Goal: Contribute content: Contribute content

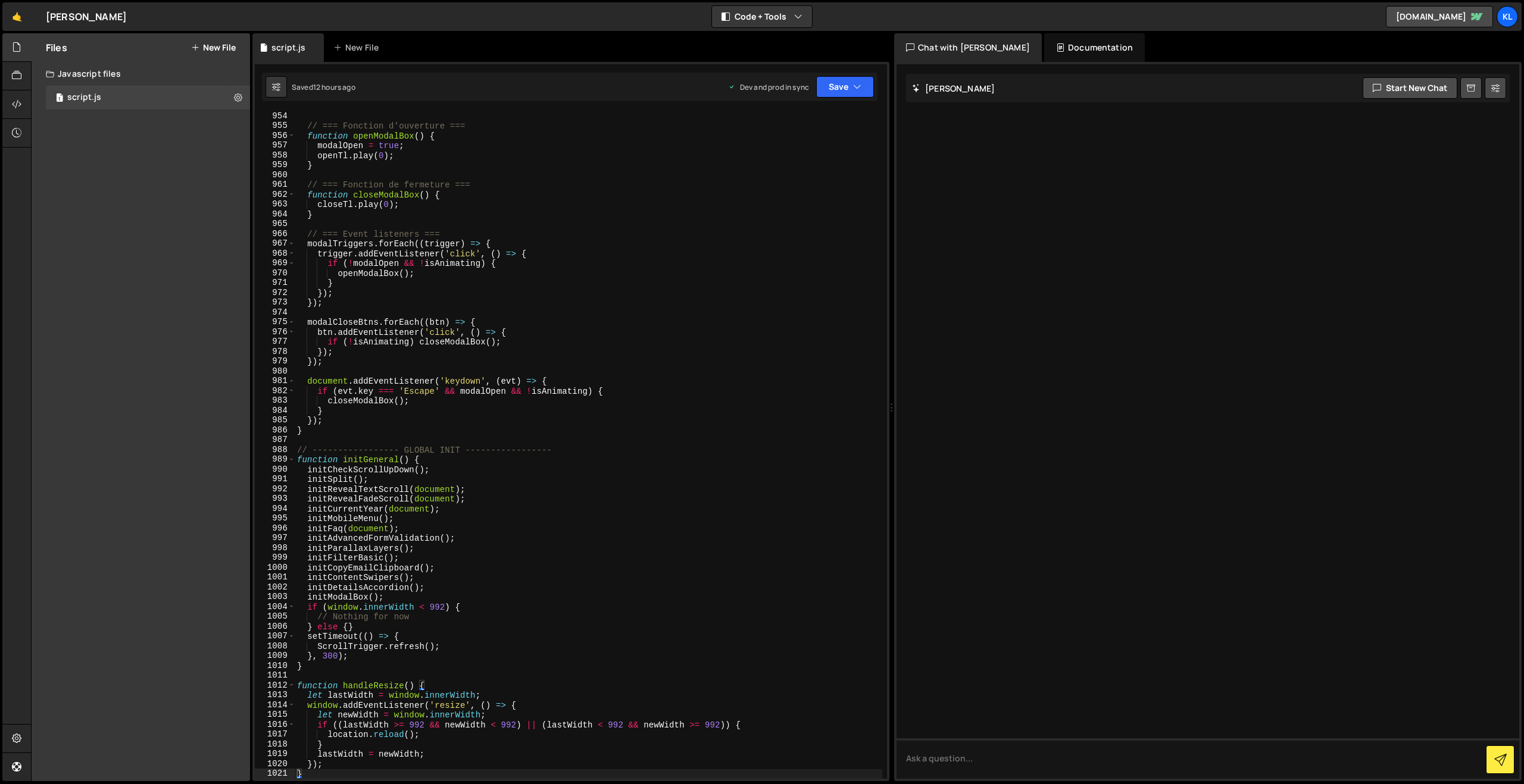
scroll to position [9355, 0]
click at [17, 7] on link "🤙" at bounding box center [17, 17] width 29 height 29
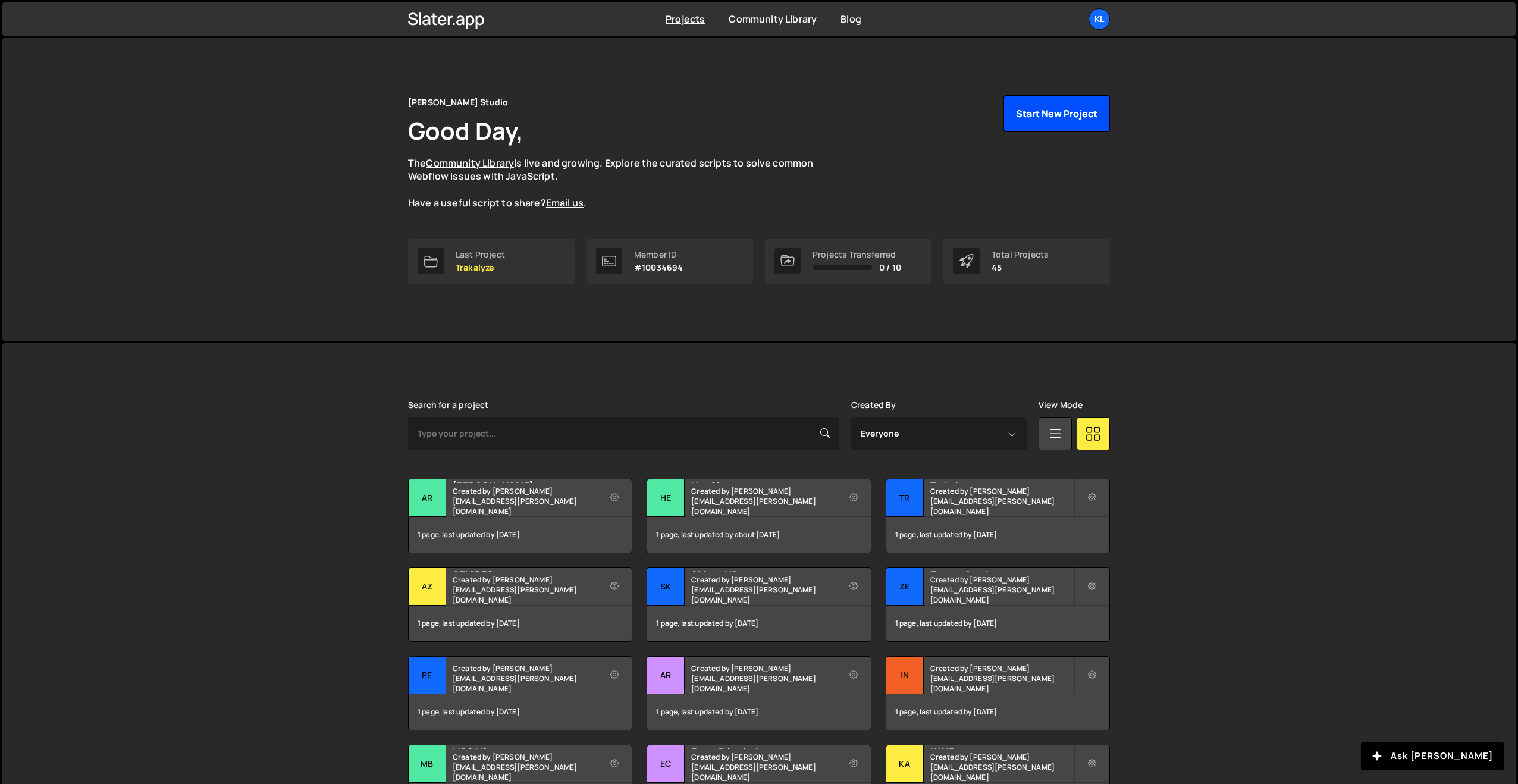
click at [1020, 112] on button "Start New Project" at bounding box center [1057, 114] width 106 height 37
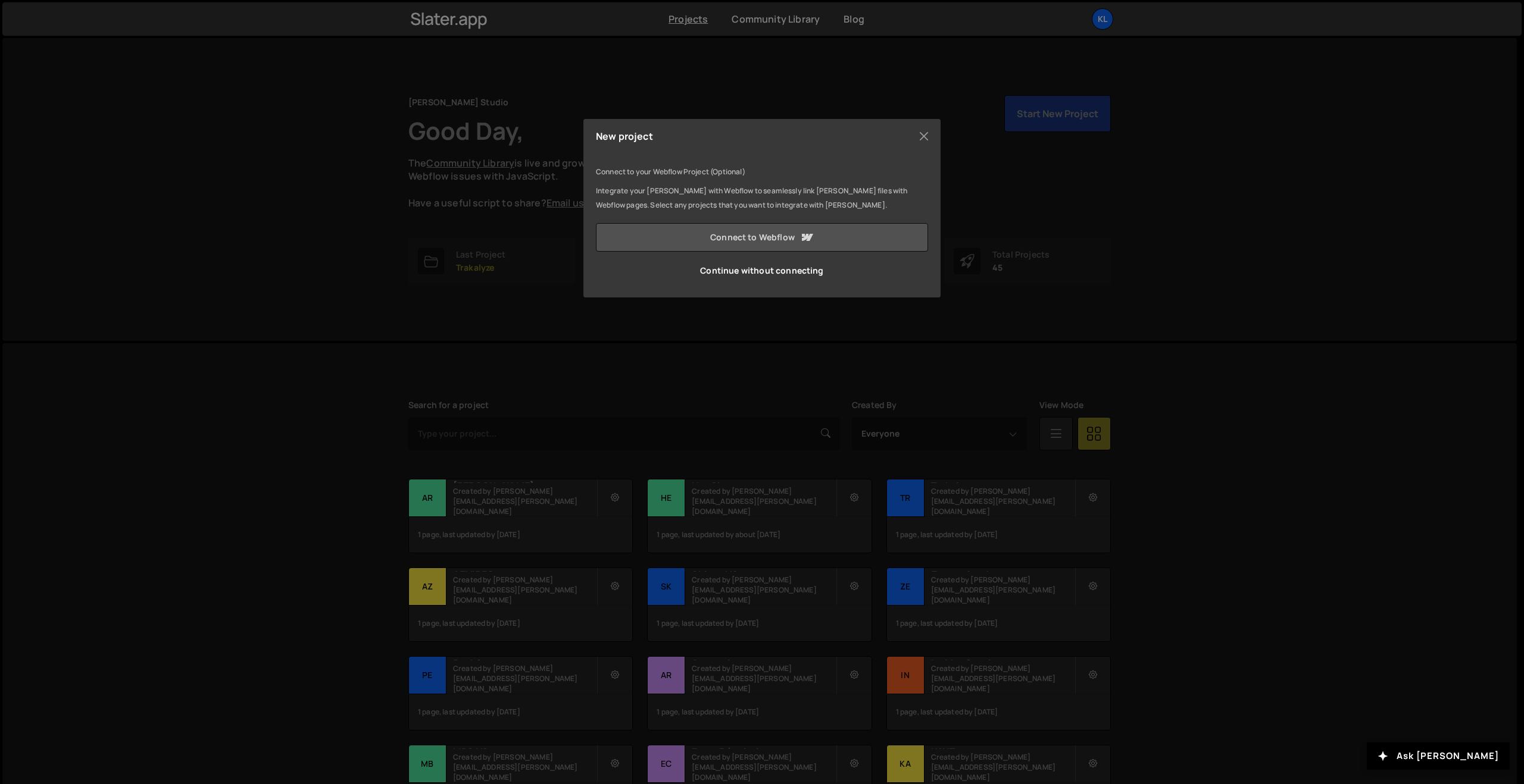
click at [720, 234] on link "Connect to Webflow" at bounding box center [762, 237] width 332 height 29
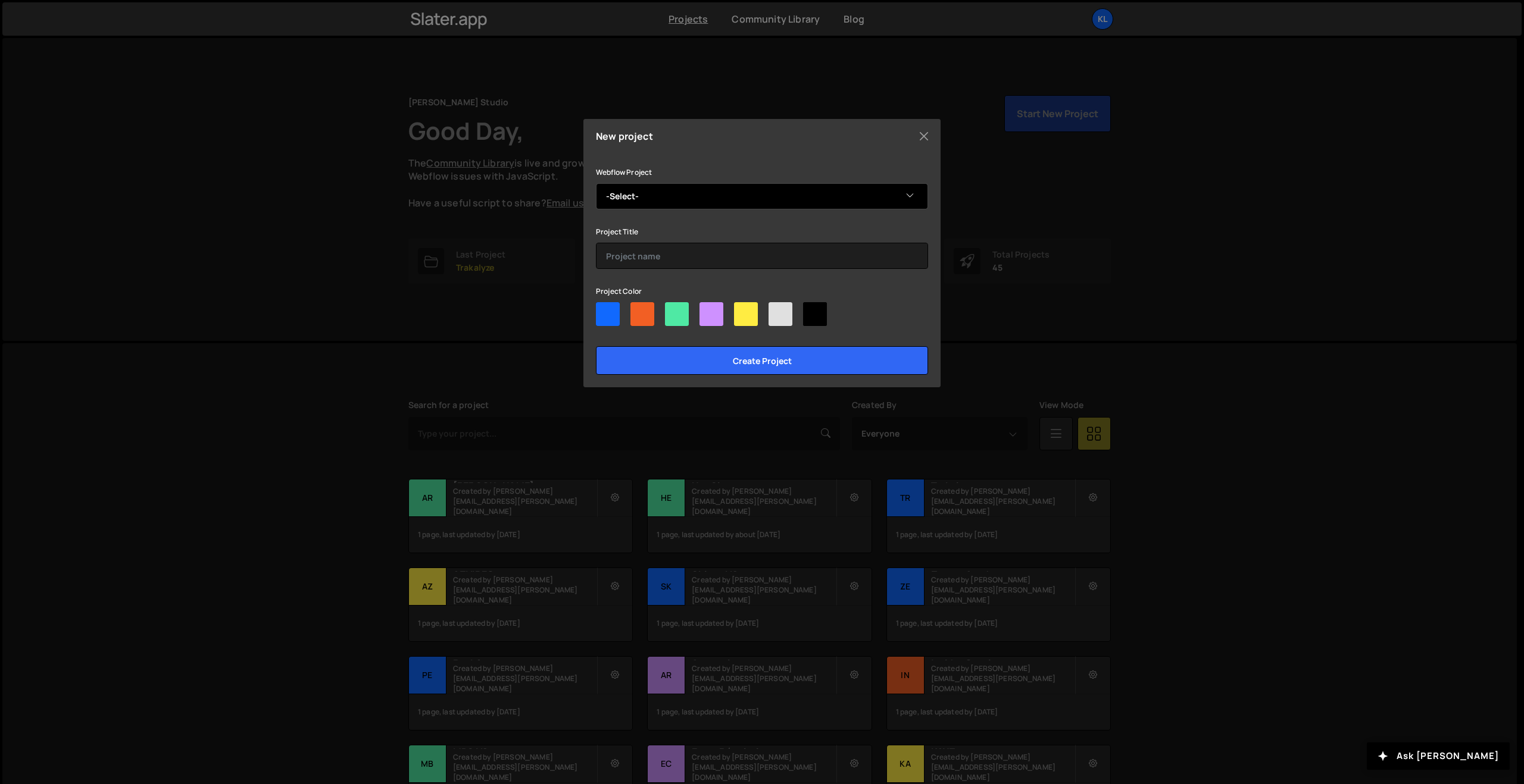
click at [706, 200] on select "-Select- PXP - V2" at bounding box center [762, 196] width 332 height 27
select select "68b459991f6e749ac3a6addc"
click at [595, 183] on select "-Select- PXP - V2" at bounding box center [762, 196] width 332 height 27
click at [818, 315] on div at bounding box center [814, 314] width 24 height 24
click at [811, 310] on input"] "radio" at bounding box center [806, 306] width 8 height 8
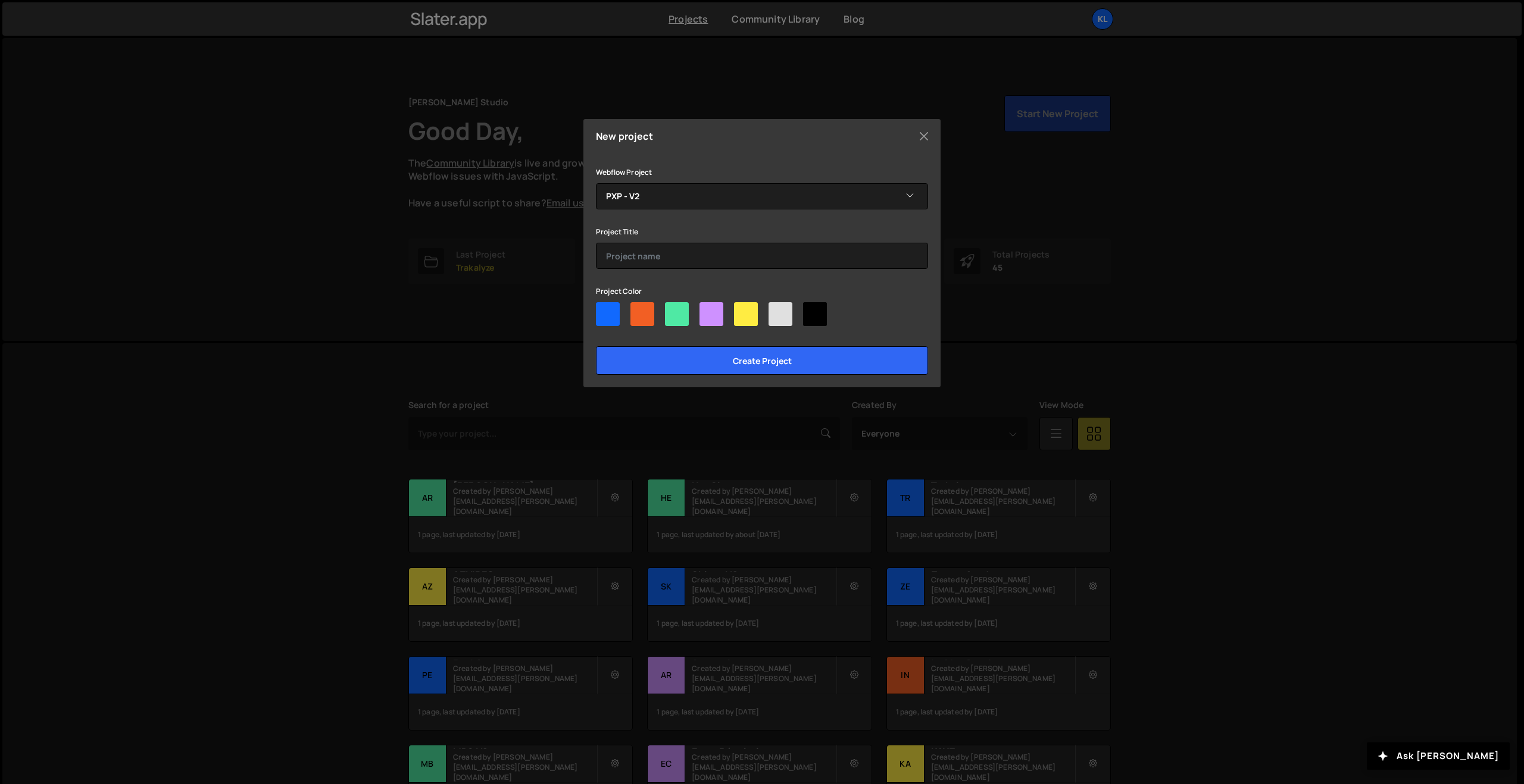
radio input"] "true"
click at [758, 360] on input "Create project" at bounding box center [762, 361] width 332 height 29
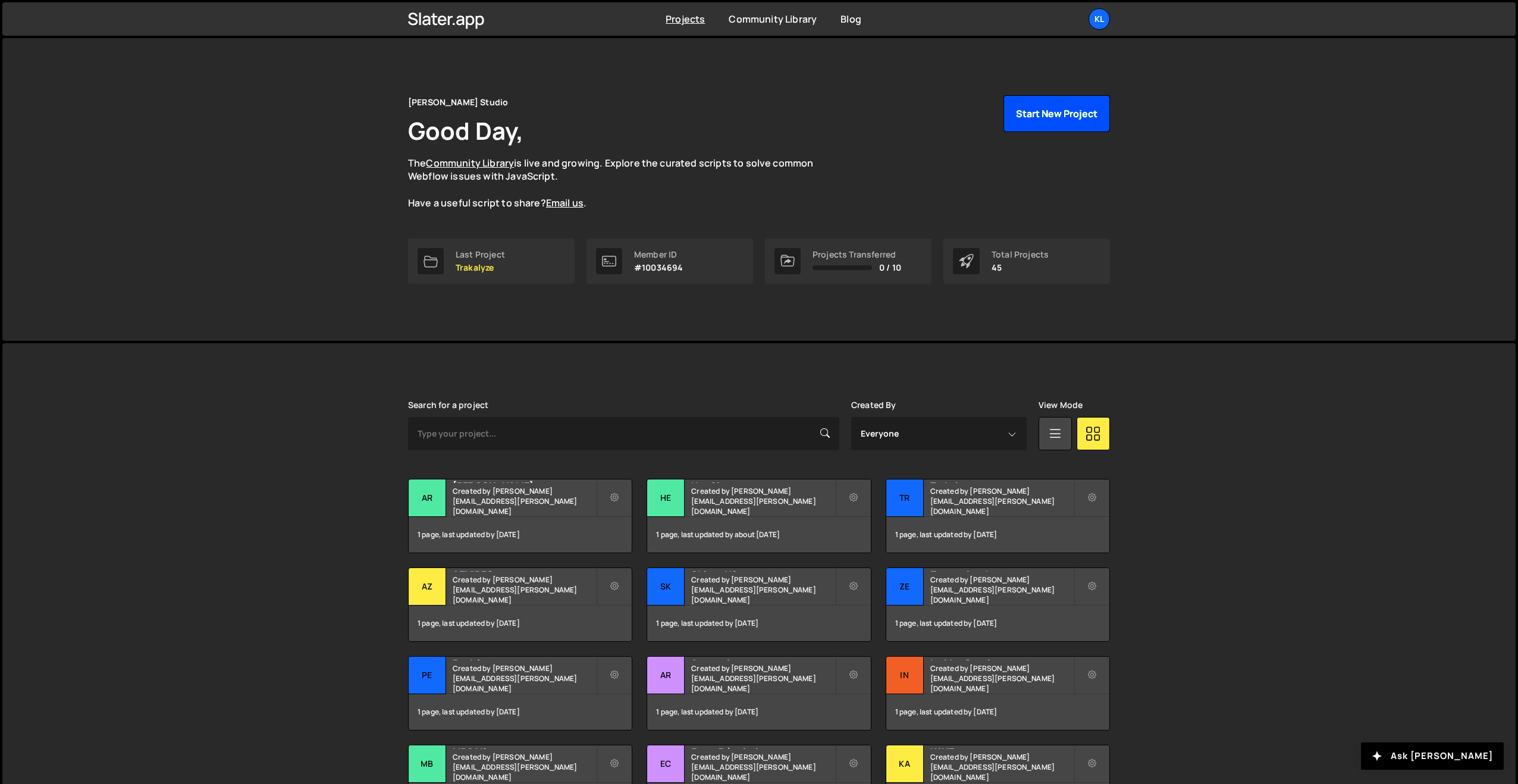
click at [1029, 120] on button "Start New Project" at bounding box center [1057, 114] width 106 height 37
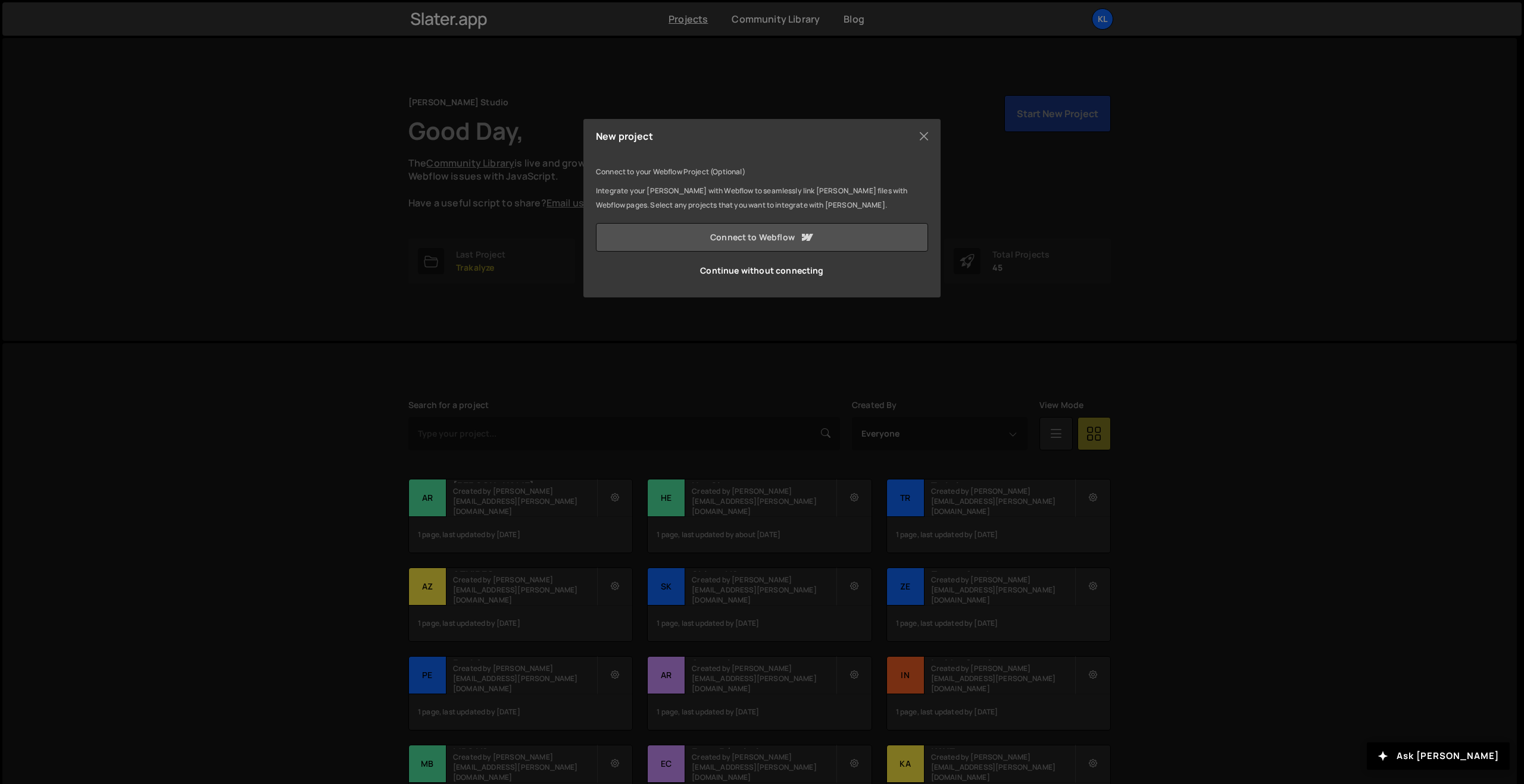
click at [685, 229] on link "Connect to Webflow" at bounding box center [762, 237] width 332 height 29
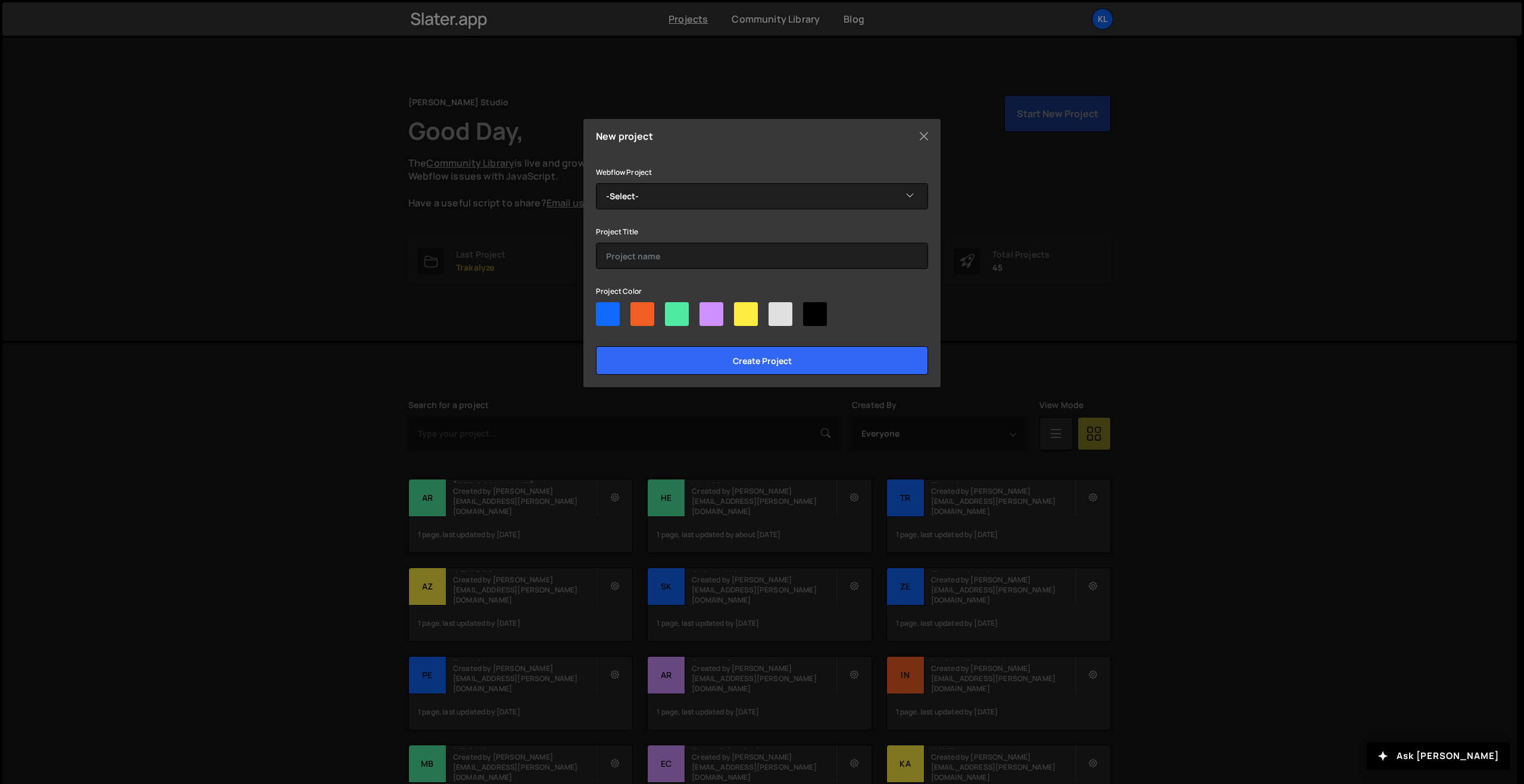
click at [827, 315] on div at bounding box center [762, 317] width 332 height 29
click at [813, 312] on div at bounding box center [814, 314] width 24 height 24
click at [811, 310] on input"] "radio" at bounding box center [806, 306] width 8 height 8
radio input"] "true"
click at [781, 197] on select "-Select- PXP - V2" at bounding box center [762, 196] width 332 height 27
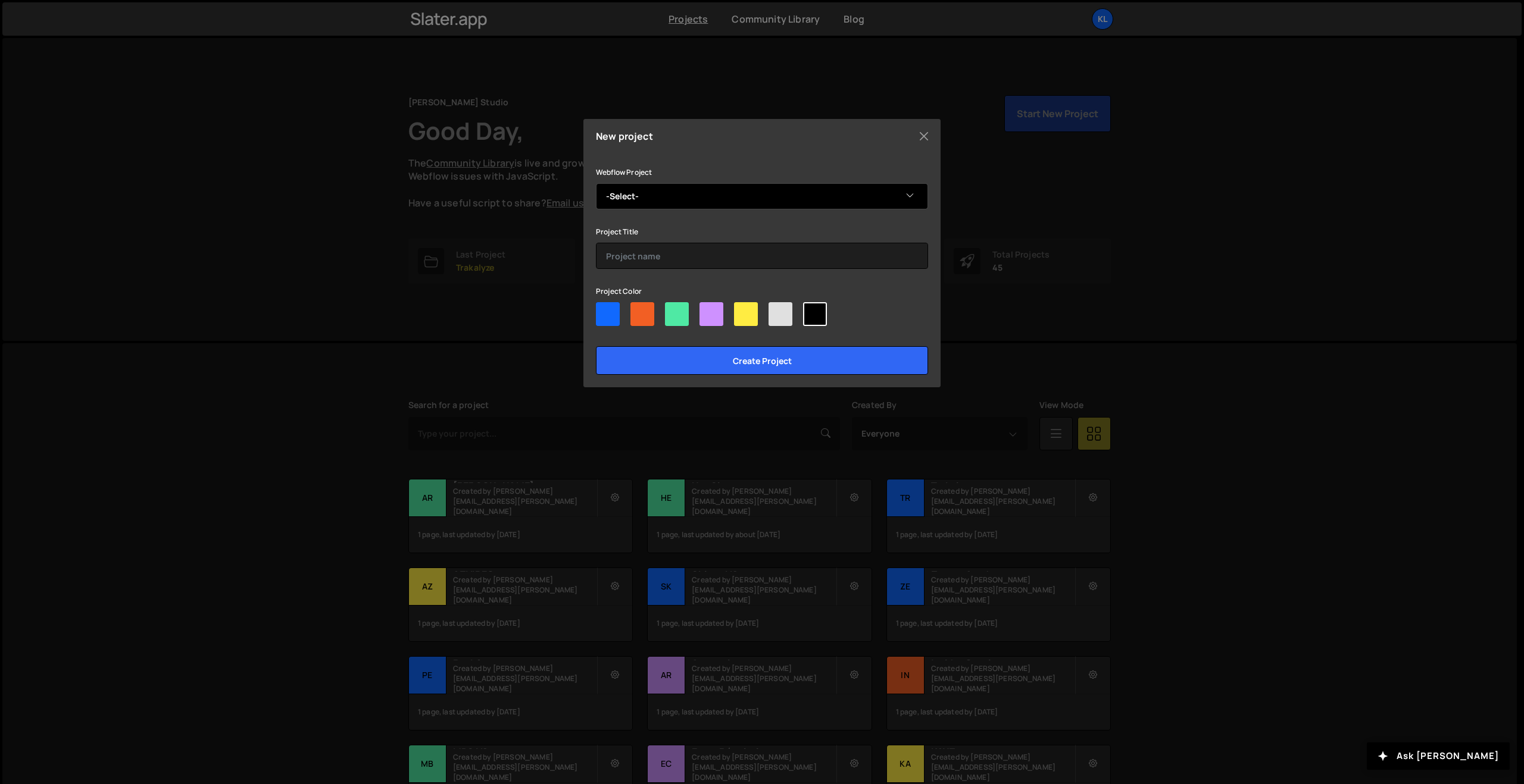
select select "68b459991f6e749ac3a6addc"
click at [595, 183] on select "-Select- PXP - V2" at bounding box center [762, 196] width 332 height 27
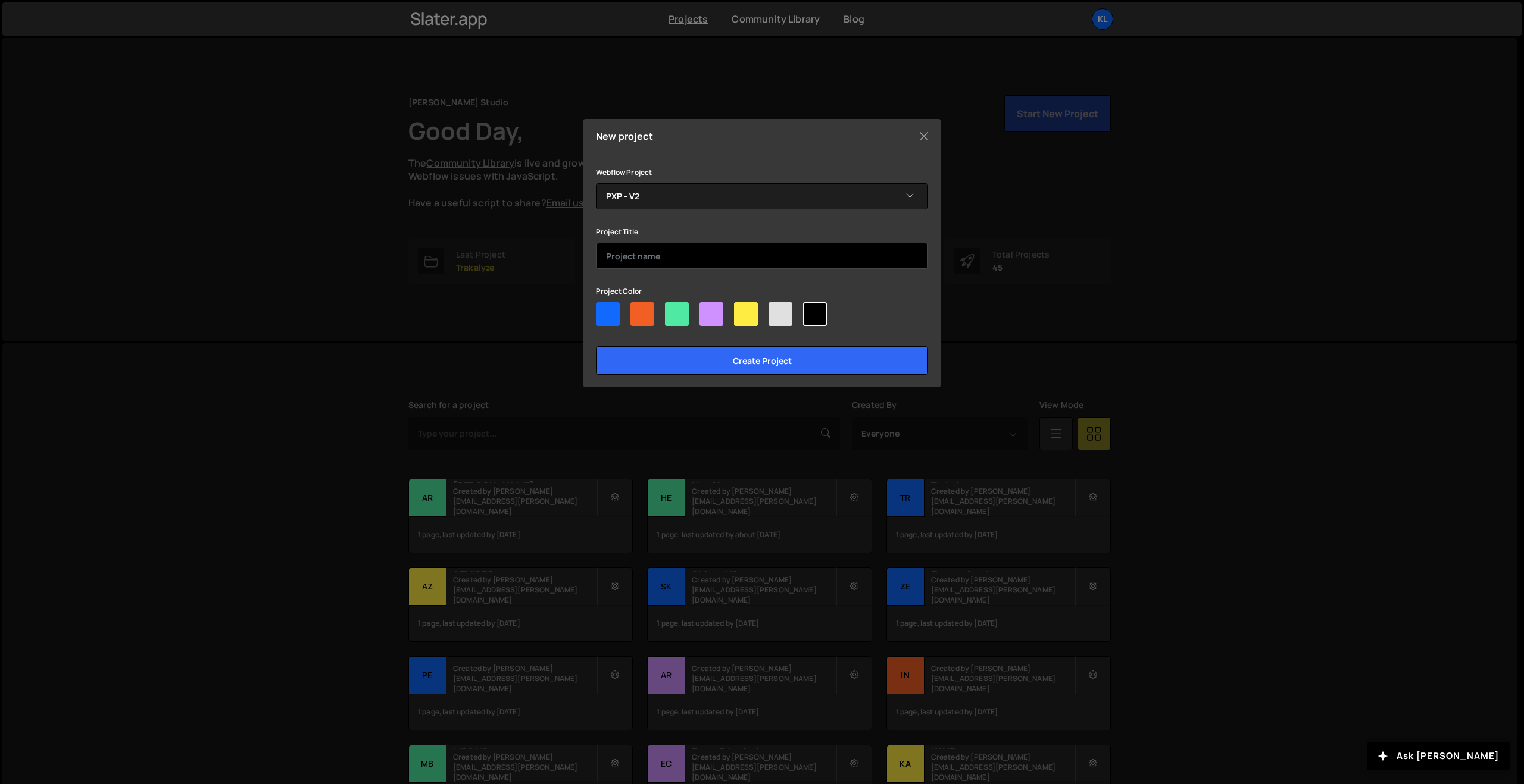
click at [761, 248] on input "text" at bounding box center [762, 256] width 332 height 27
type input "PXP - V2"
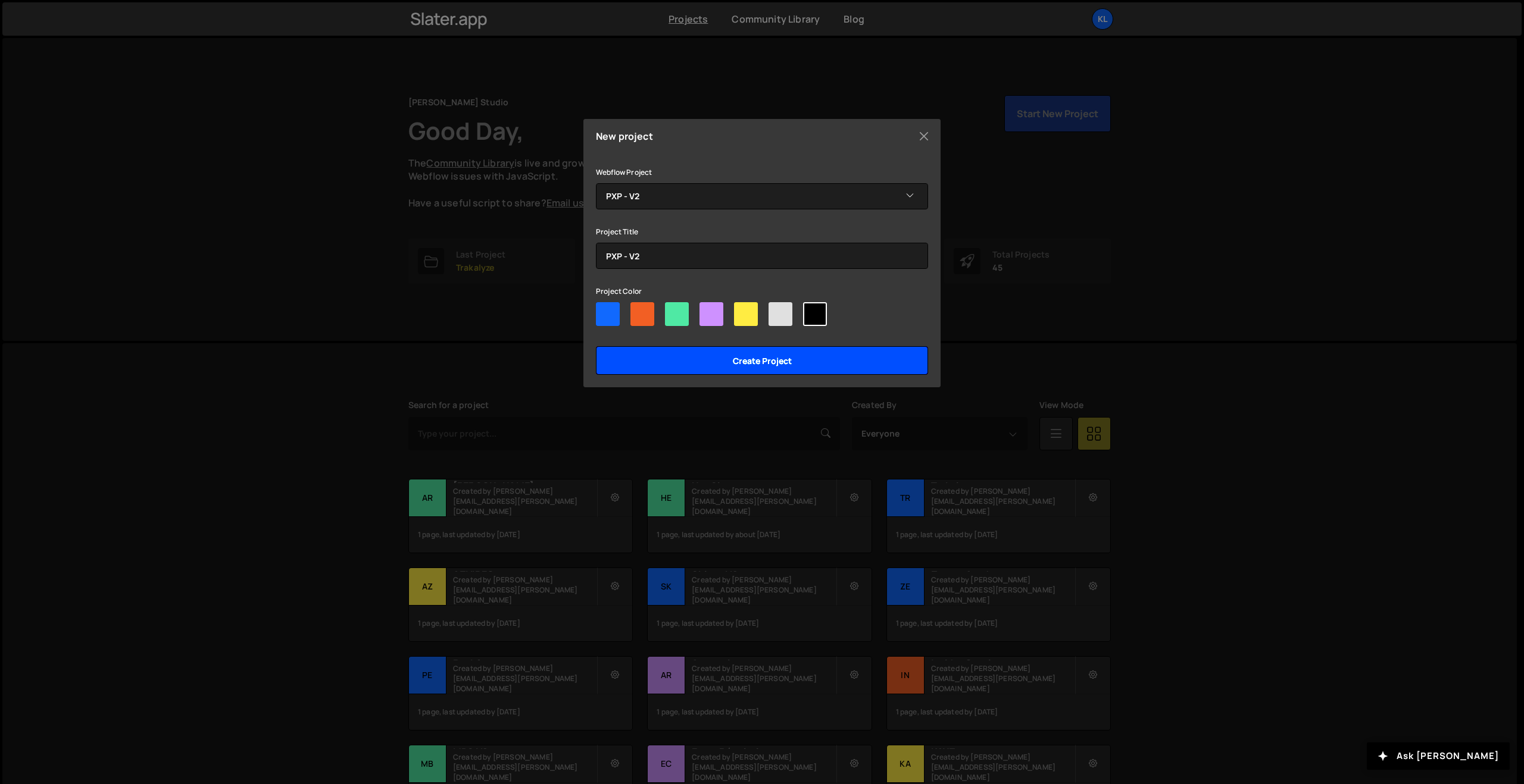
click at [771, 353] on input "Create project" at bounding box center [762, 361] width 332 height 29
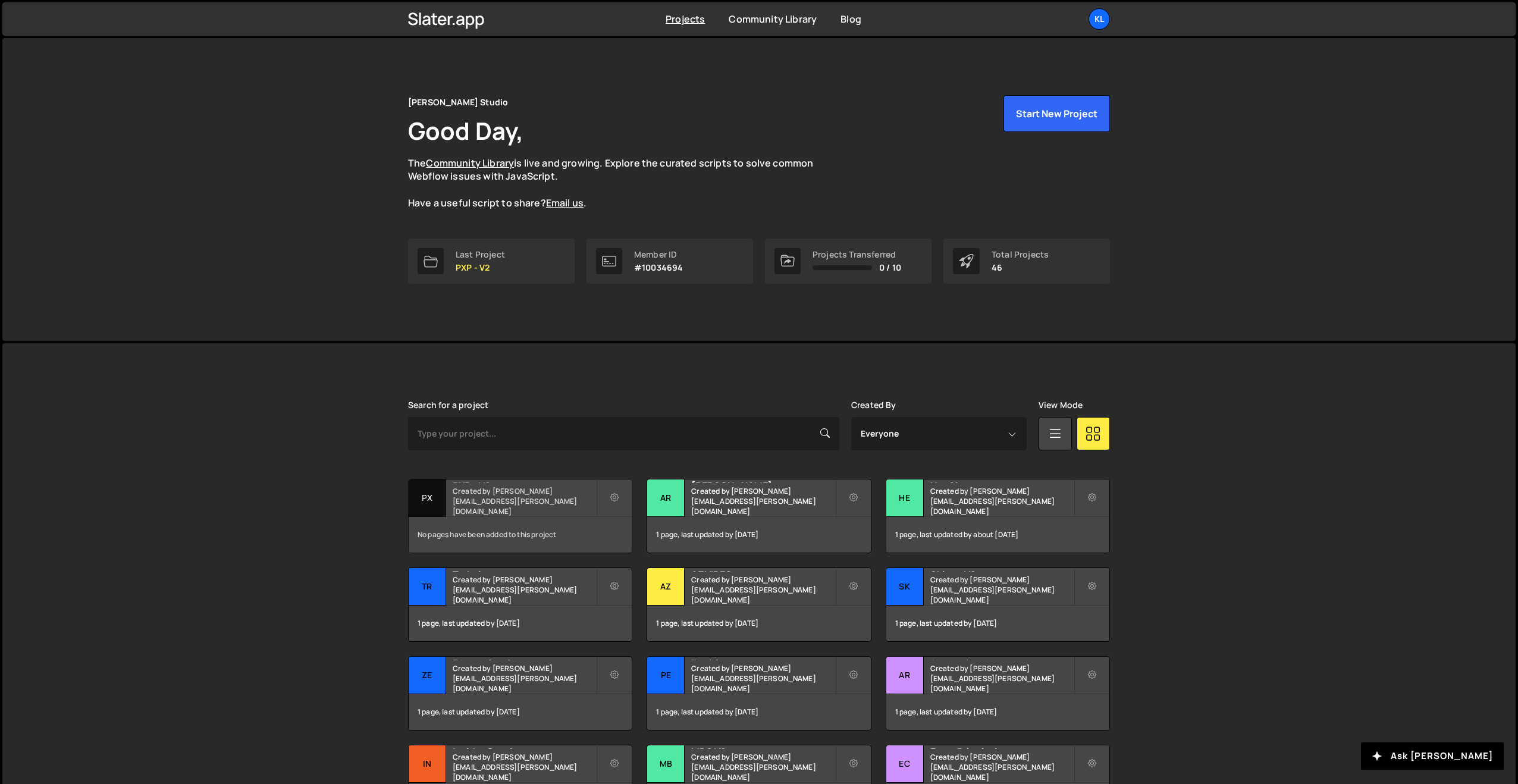
click at [513, 518] on div "No pages have been added to this project" at bounding box center [520, 535] width 223 height 36
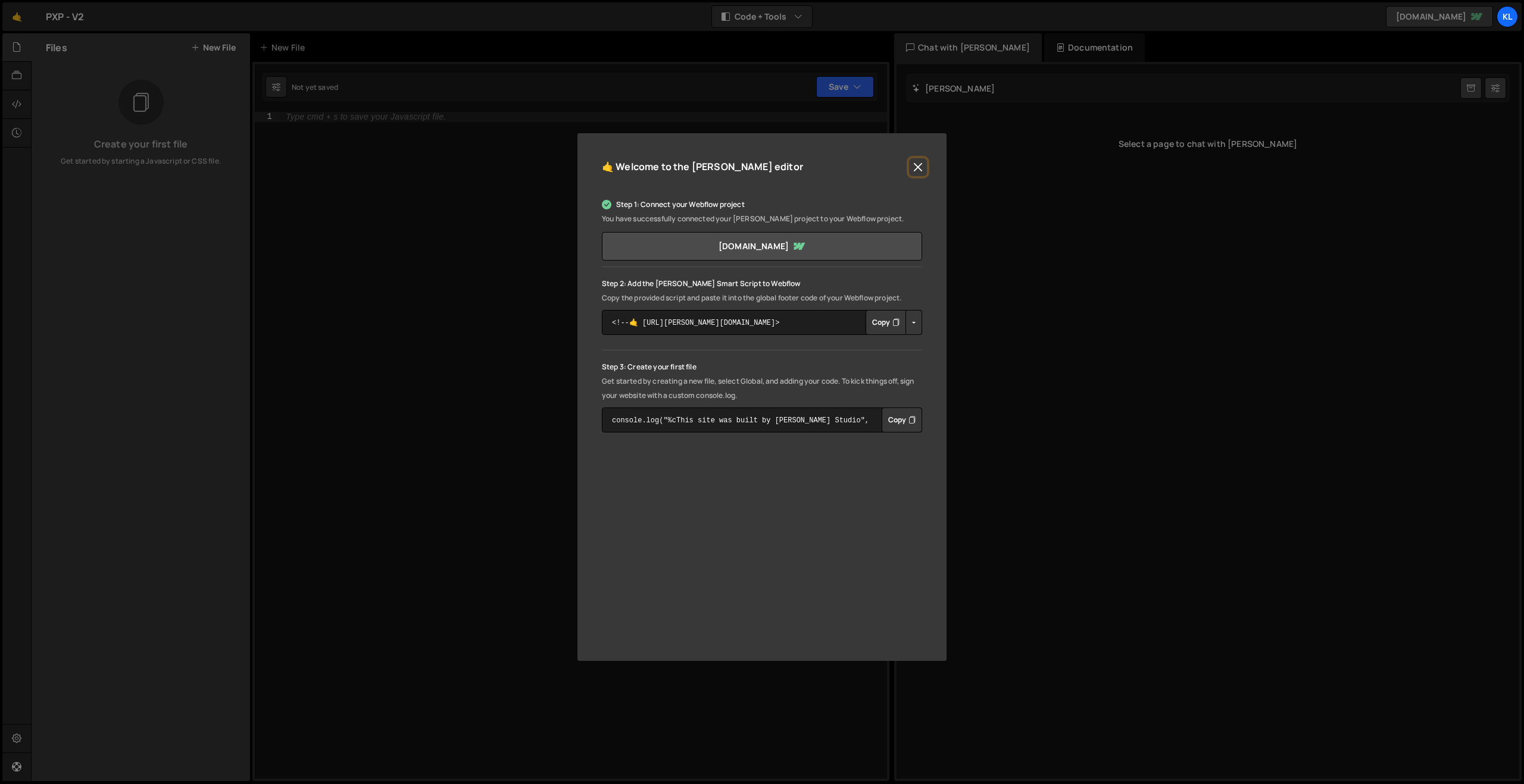
click at [913, 162] on button "Close" at bounding box center [918, 168] width 18 height 18
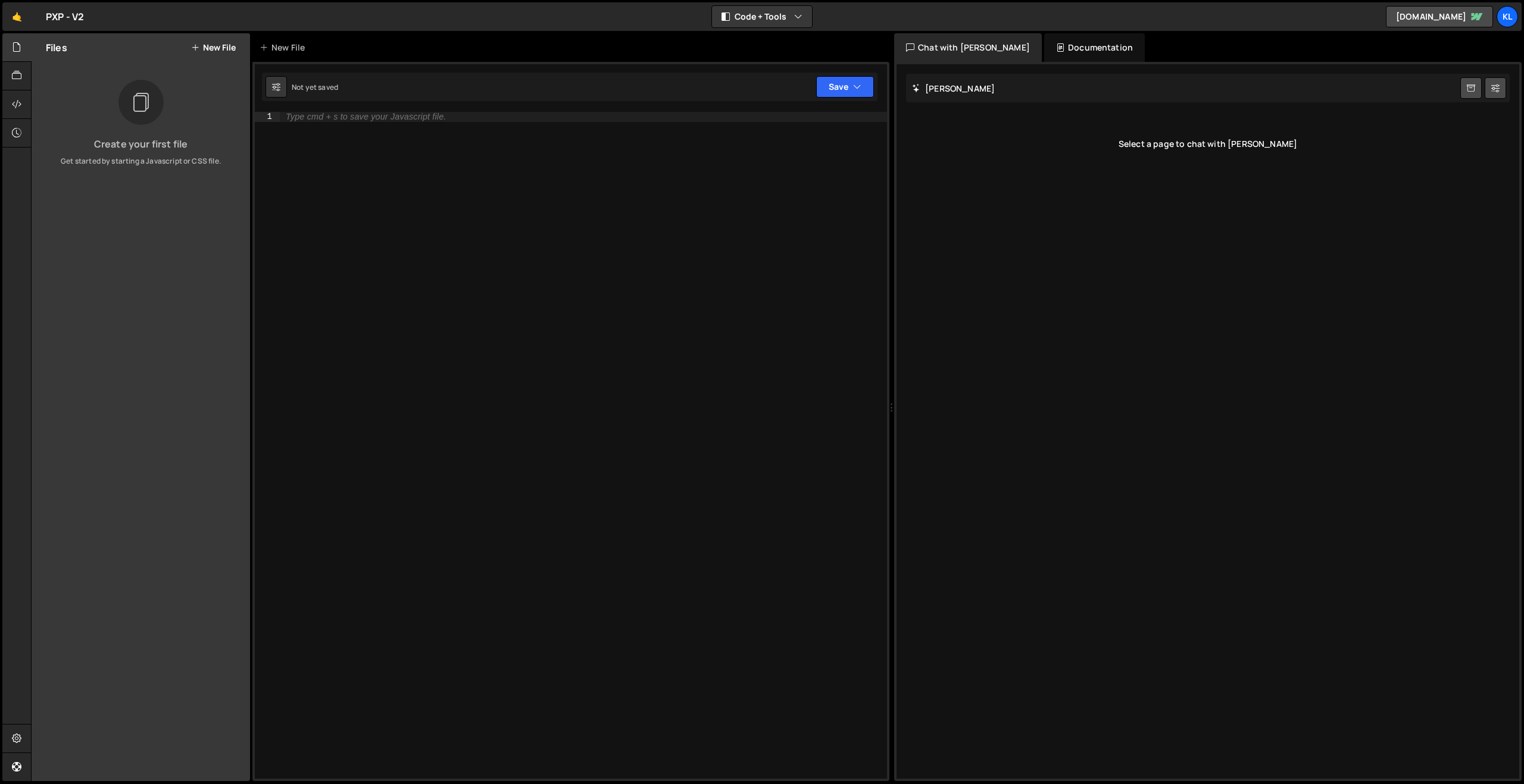
click at [218, 48] on button "New File" at bounding box center [213, 47] width 45 height 10
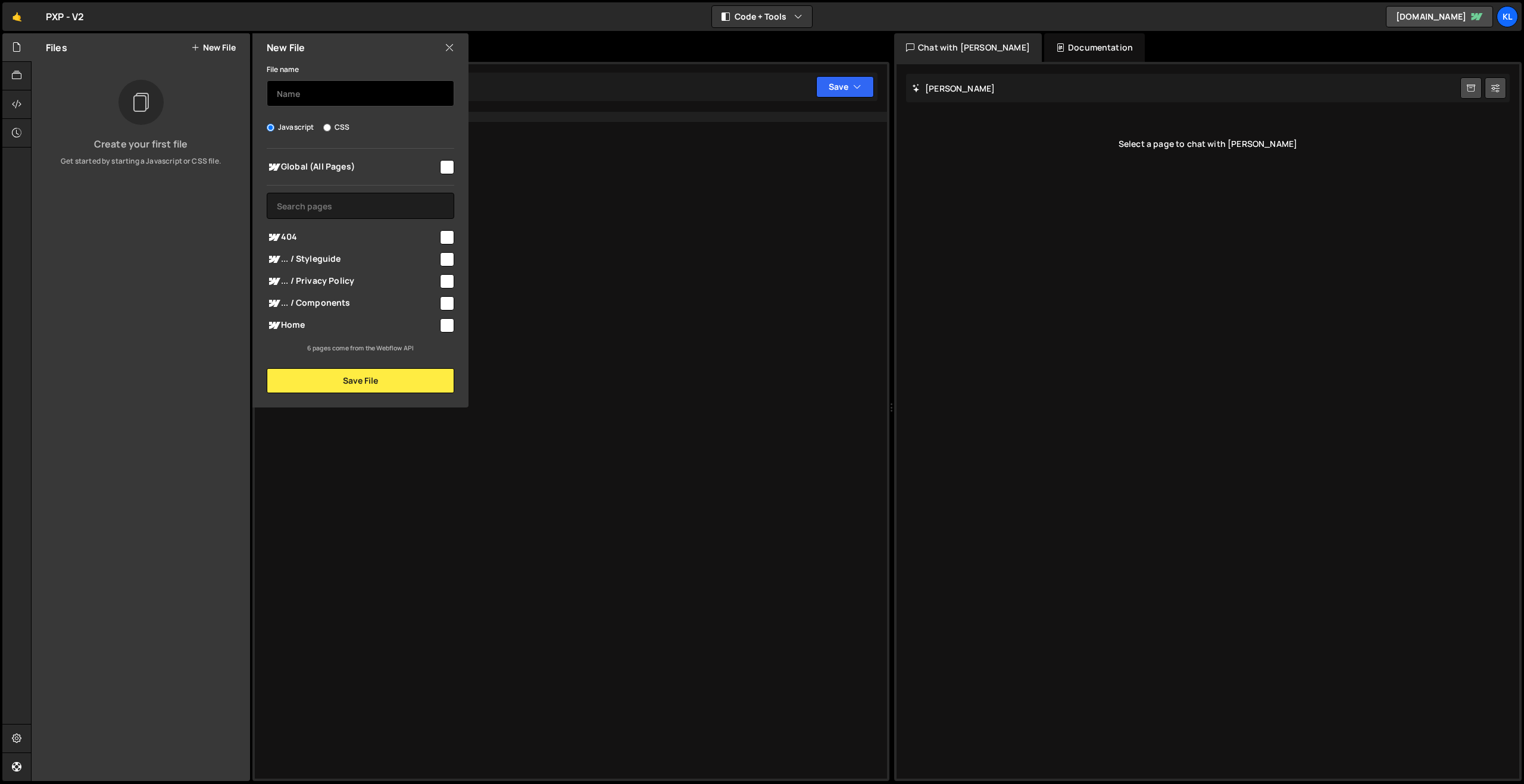
click at [332, 93] on input "text" at bounding box center [360, 93] width 187 height 27
type input "app"
click at [449, 168] on input "checkbox" at bounding box center [447, 167] width 14 height 14
checkbox input "true"
click at [363, 385] on button "Save File" at bounding box center [360, 381] width 187 height 25
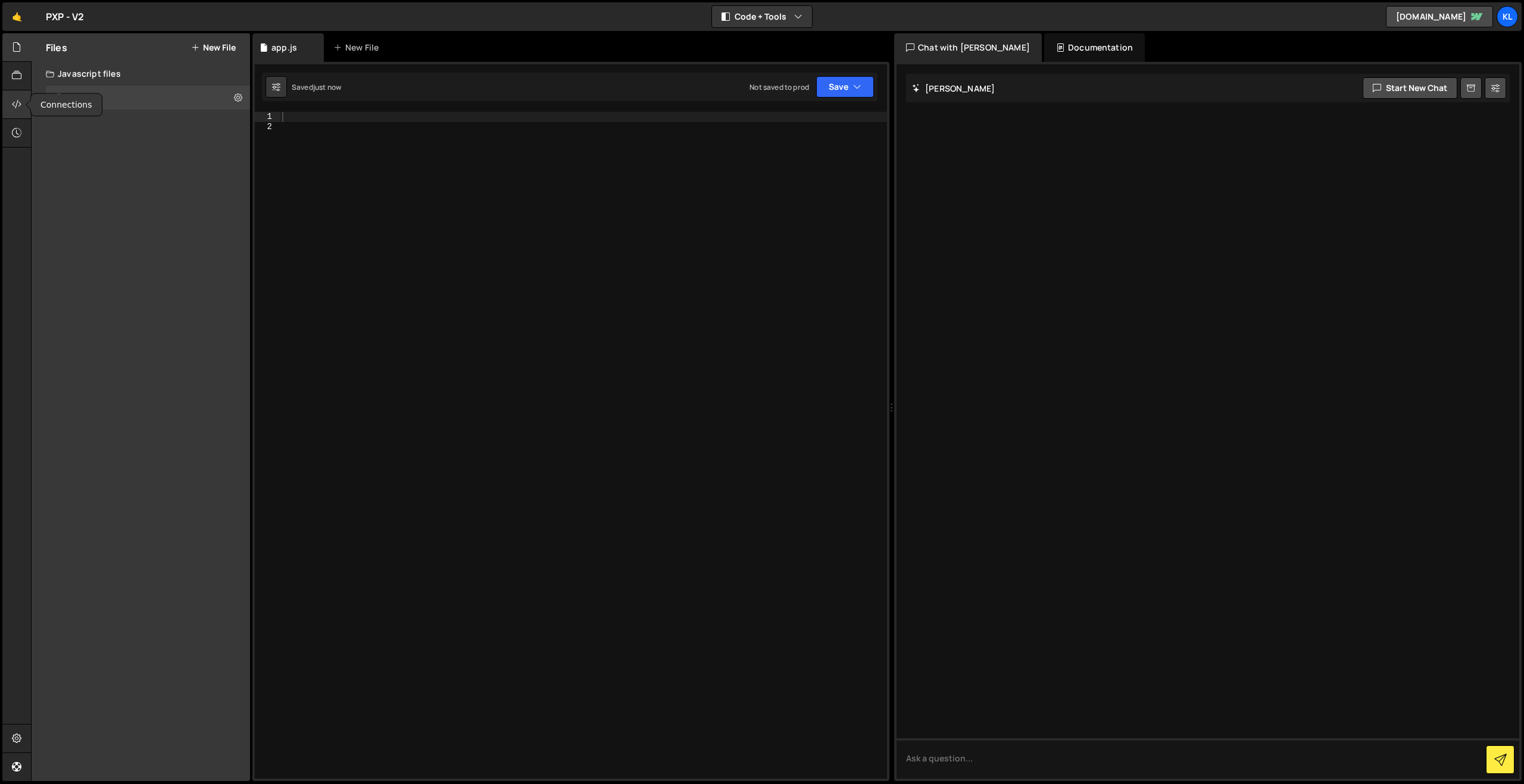
click at [22, 98] on div at bounding box center [17, 105] width 29 height 29
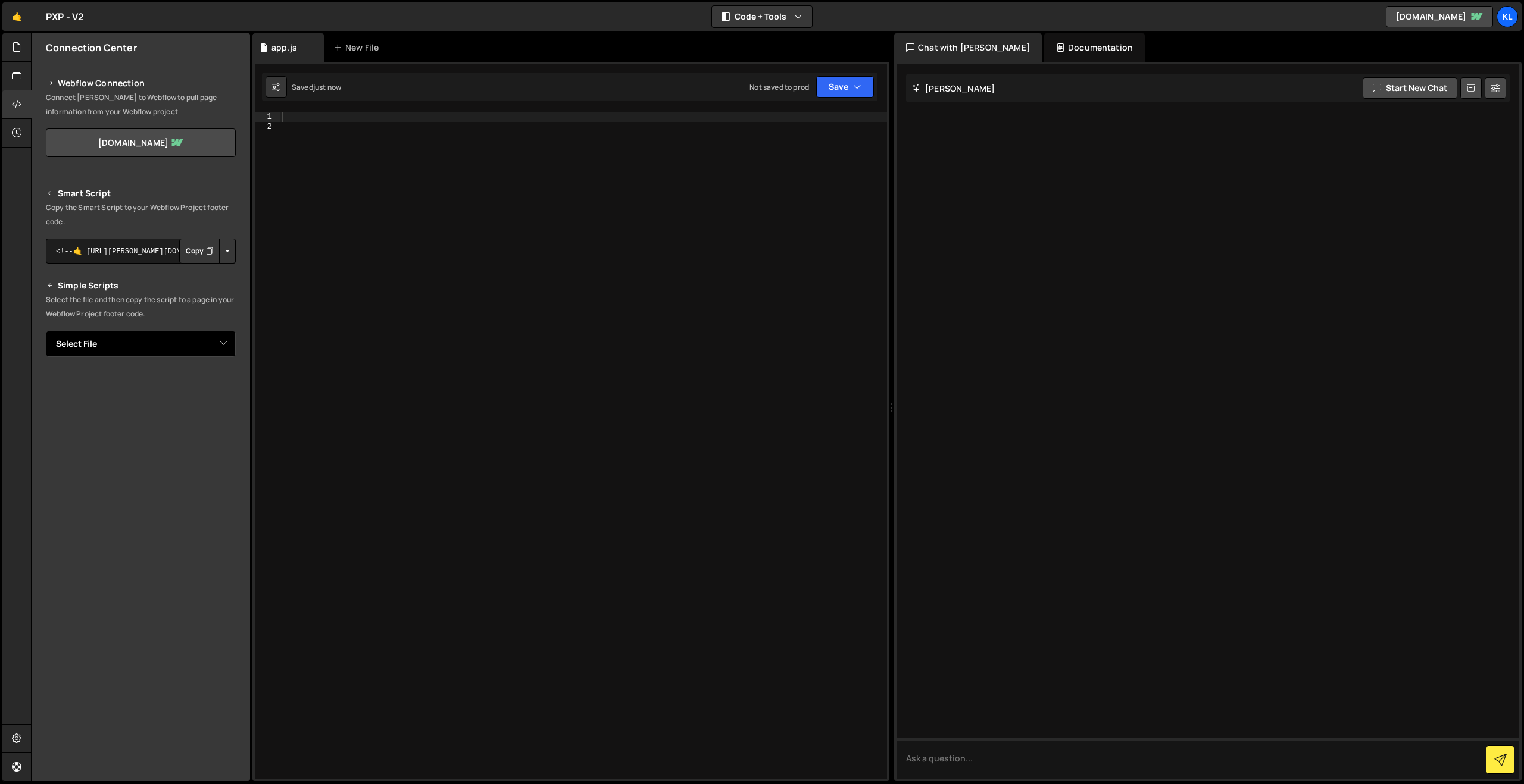
click at [222, 350] on select "Select File app.js" at bounding box center [140, 343] width 190 height 27
select select "45754"
click at [46, 331] on select "Select File app.js" at bounding box center [140, 343] width 190 height 27
click at [380, 105] on div "1 Type cmd + s to save your Javascript file. הההההההההההההההההההההההההההההההההה…" at bounding box center [571, 422] width 637 height 720
click at [369, 118] on div at bounding box center [583, 455] width 607 height 686
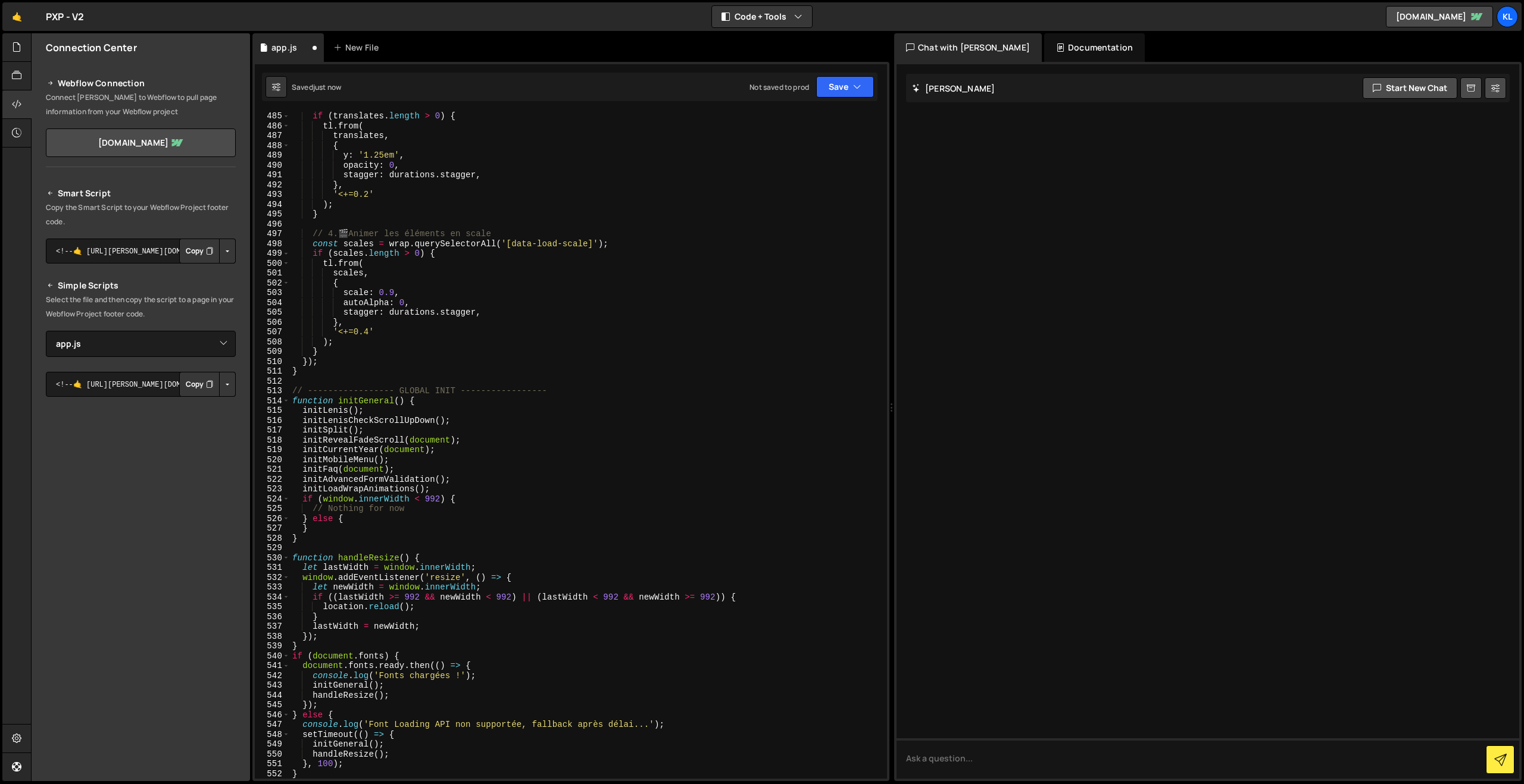
scroll to position [4771, 0]
click at [836, 86] on button "Save" at bounding box center [845, 86] width 58 height 21
click at [787, 165] on div "Not saved to prod" at bounding box center [804, 168] width 124 height 14
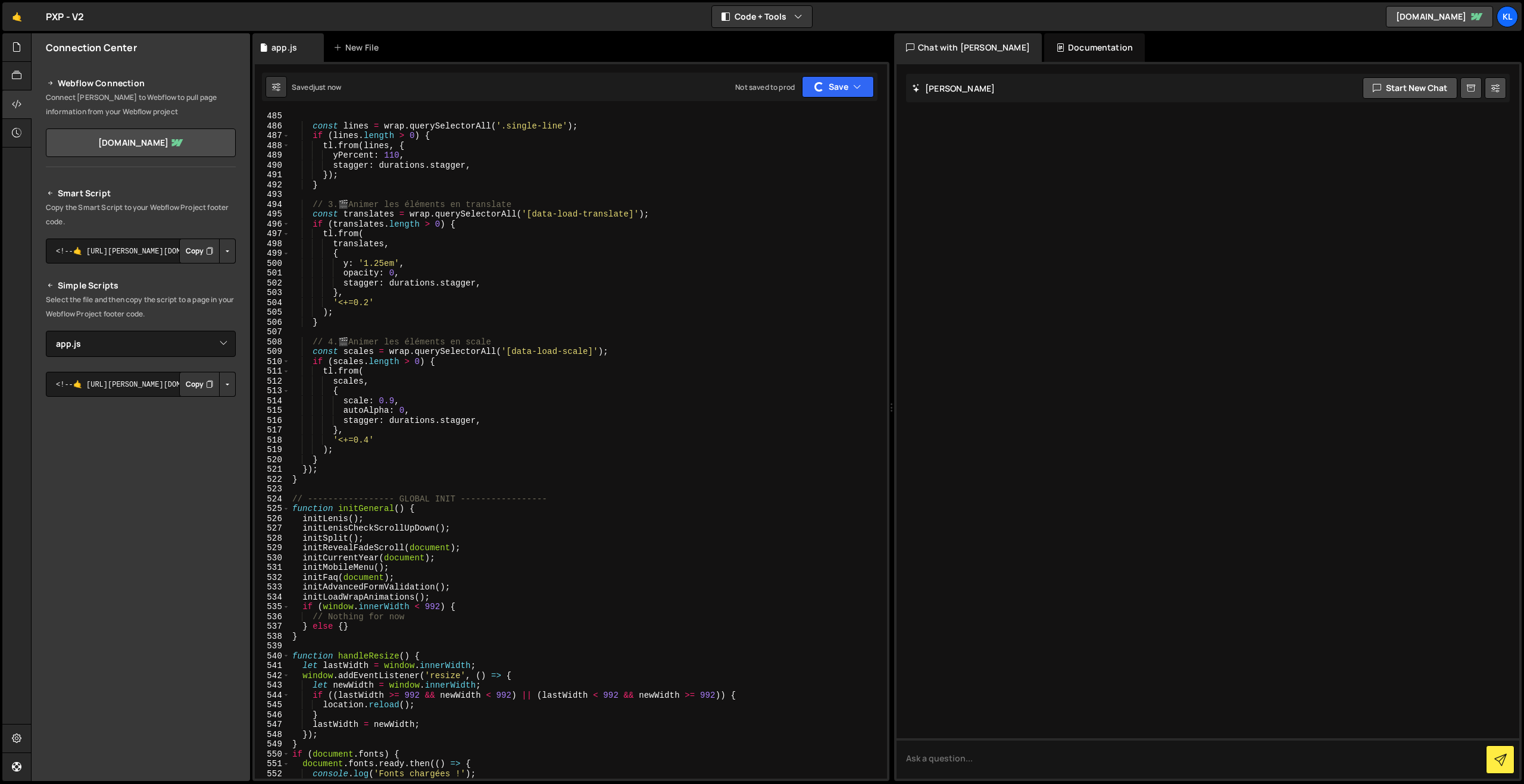
click at [200, 384] on button "Copy" at bounding box center [199, 384] width 40 height 25
click at [524, 350] on div "const lines = wrap . querySelectorAll ( '.single-line' ) ; if ( lines . length …" at bounding box center [586, 454] width 592 height 686
type textarea "}"
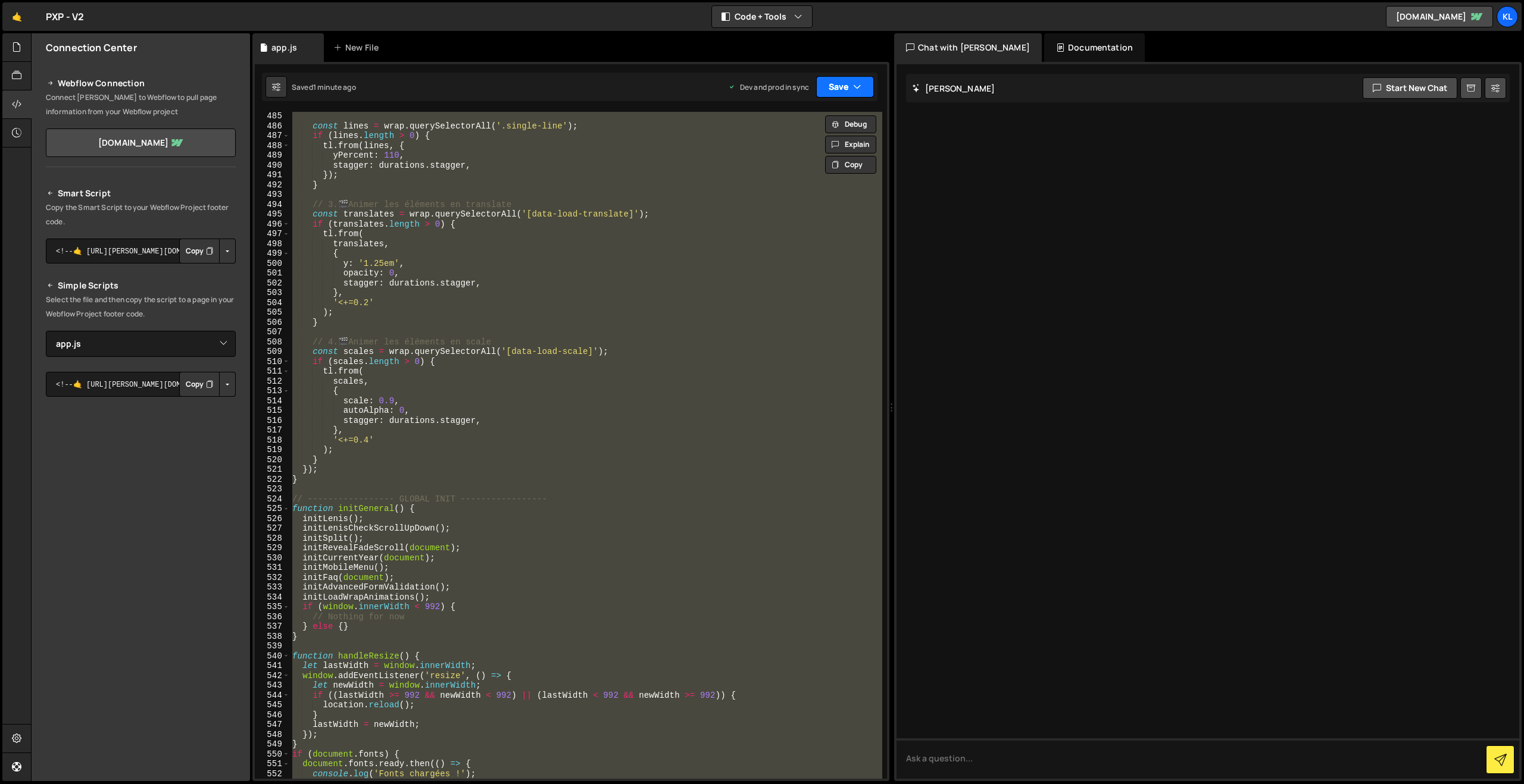
paste textarea
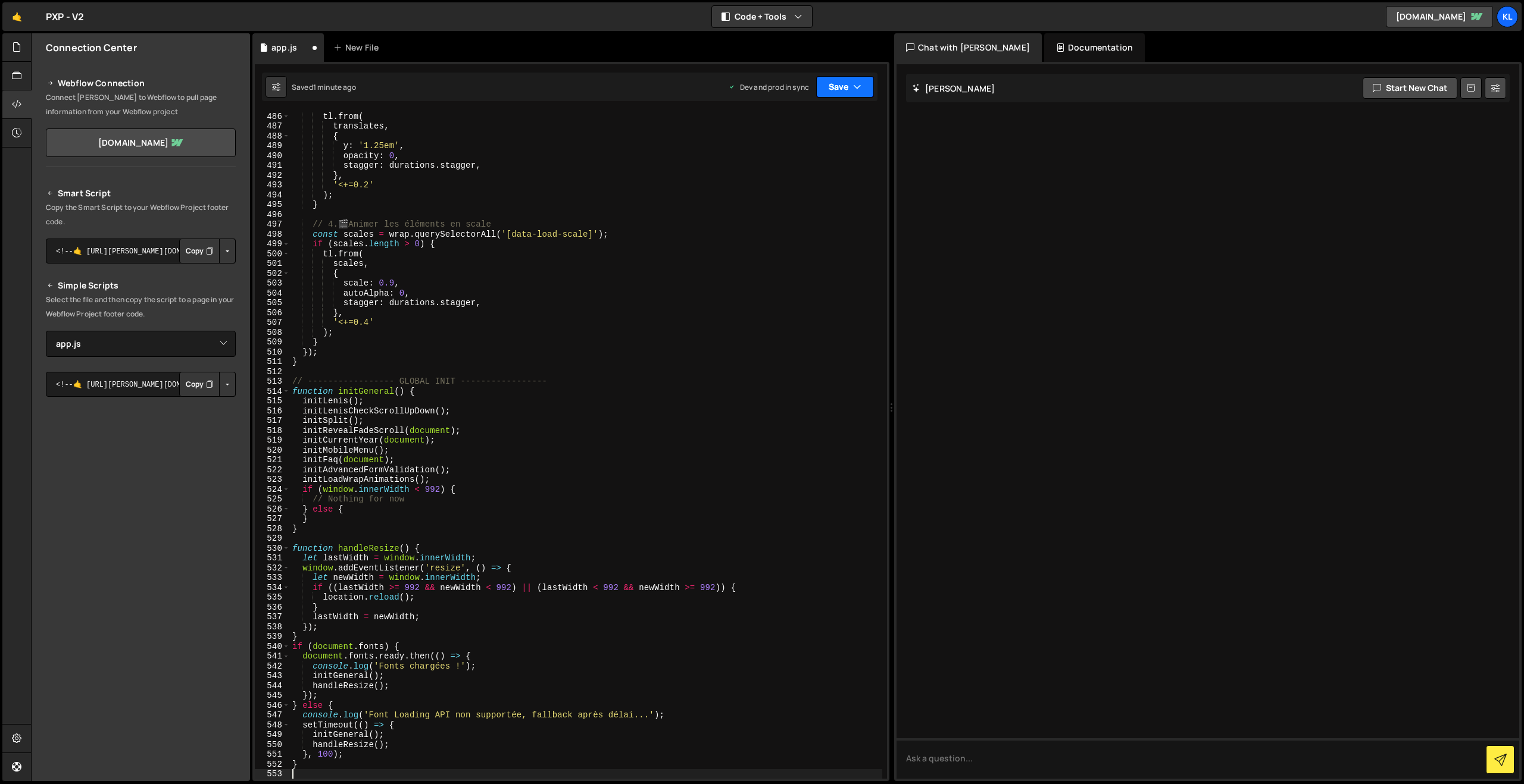
drag, startPoint x: 832, startPoint y: 92, endPoint x: 826, endPoint y: 98, distance: 8.5
click at [832, 92] on button "Save" at bounding box center [845, 86] width 58 height 21
click at [770, 149] on div "Save to Production S" at bounding box center [804, 155] width 124 height 12
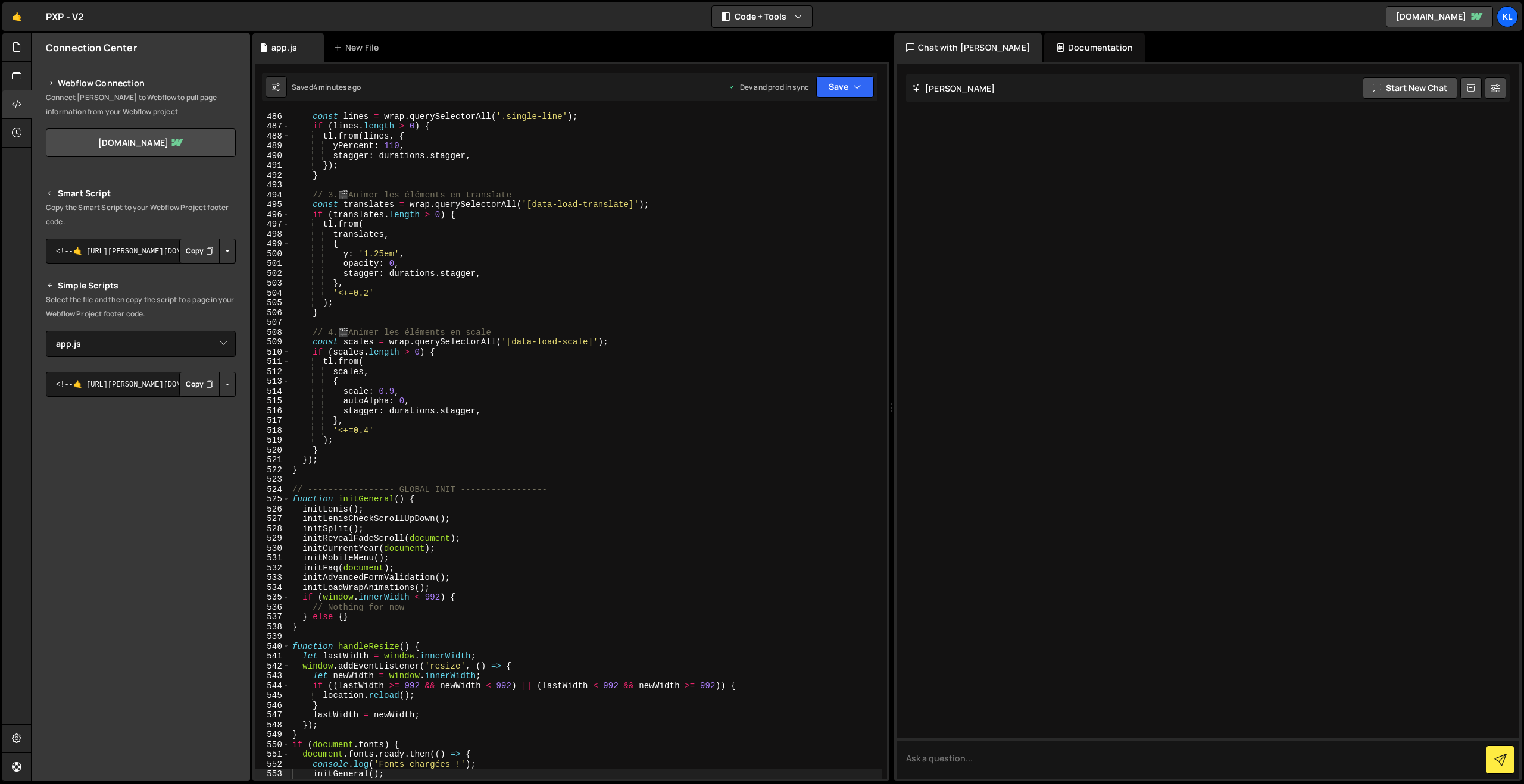
drag, startPoint x: 388, startPoint y: 340, endPoint x: 410, endPoint y: 334, distance: 22.8
click at [388, 341] on div "const lines = wrap . querySelectorAll ( '.single-line' ) ; if ( lines . length …" at bounding box center [586, 454] width 592 height 686
type textarea "}"
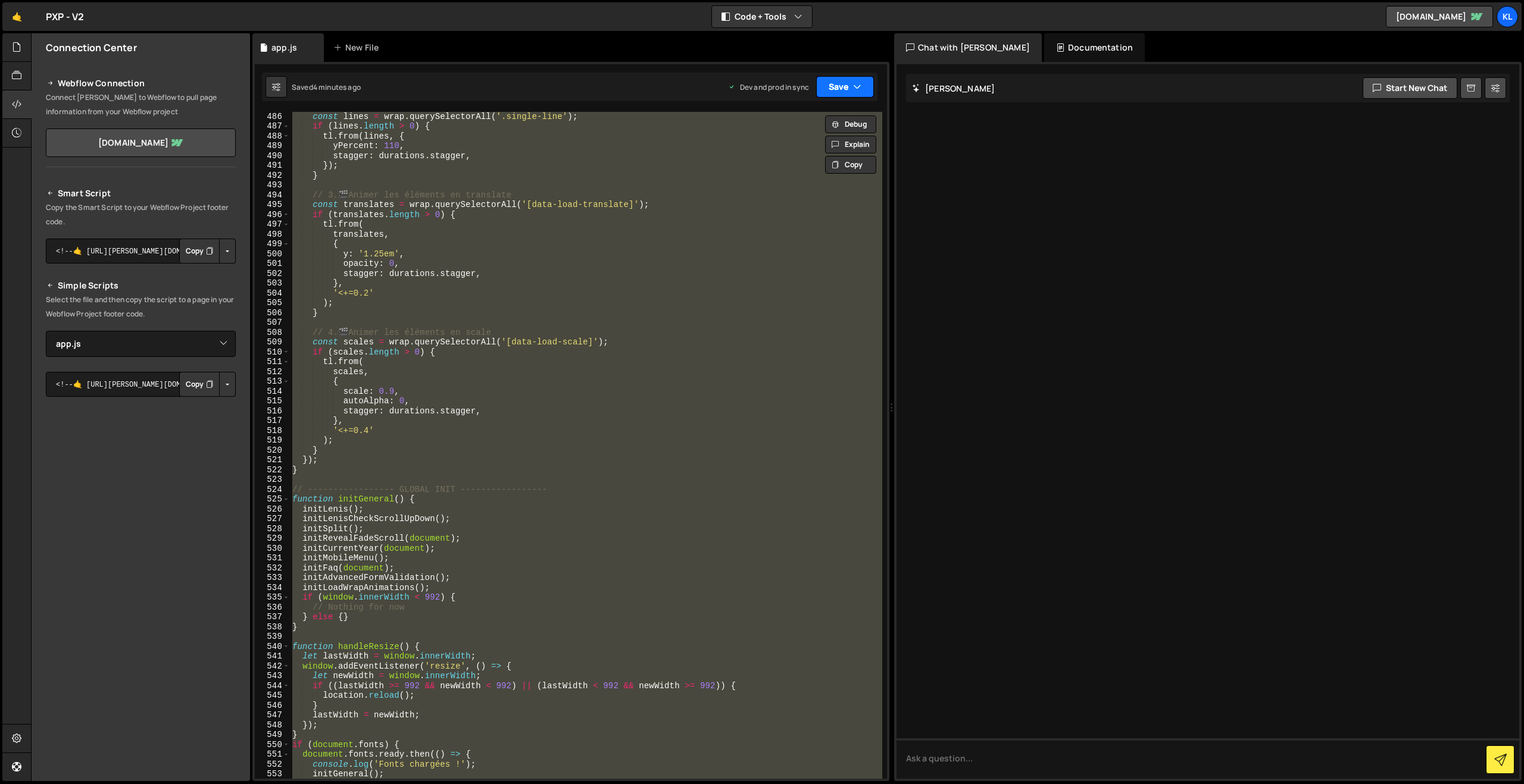
paste textarea
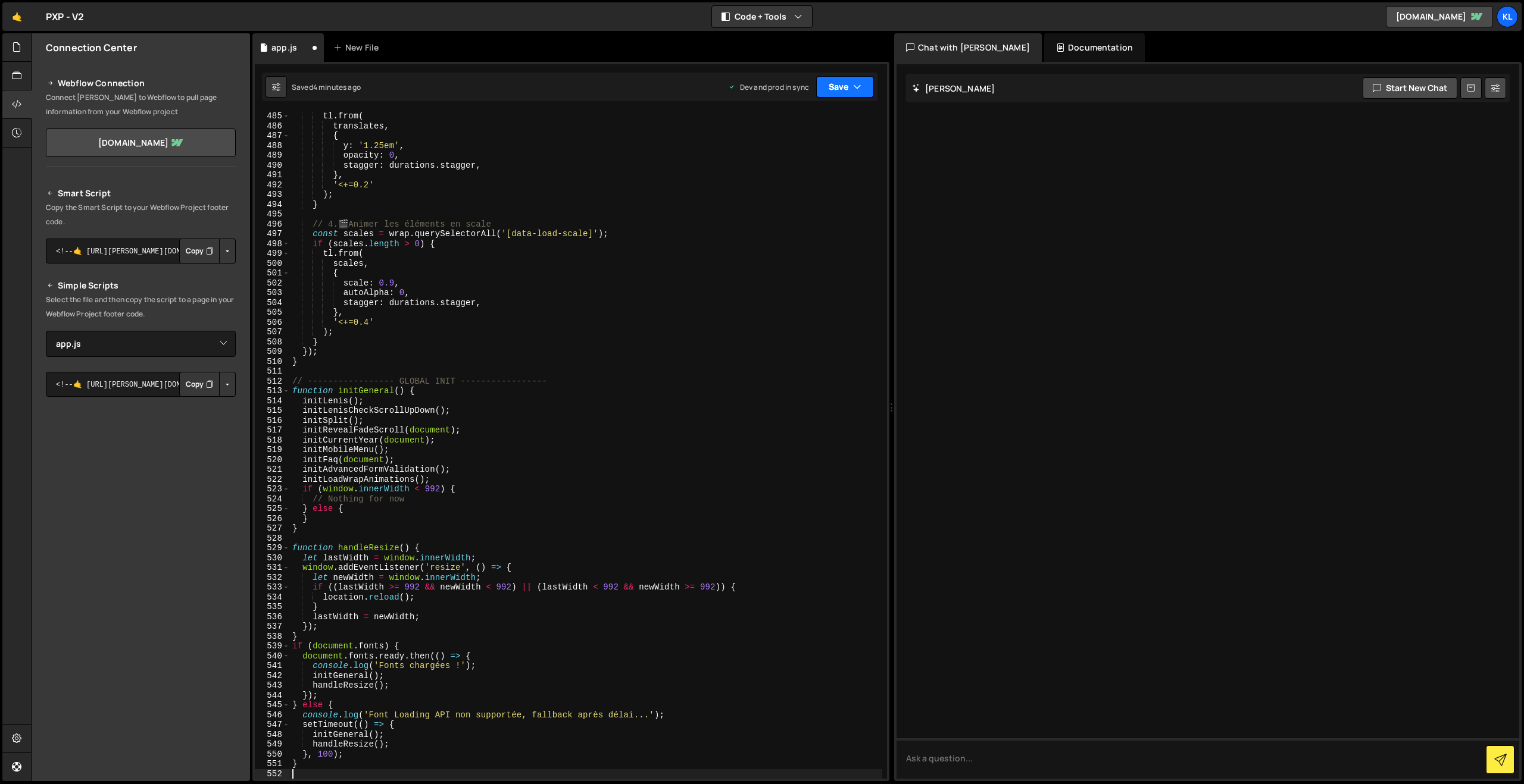
click at [836, 86] on button "Save" at bounding box center [845, 86] width 58 height 21
click at [767, 157] on div "Save to Production S" at bounding box center [804, 155] width 124 height 12
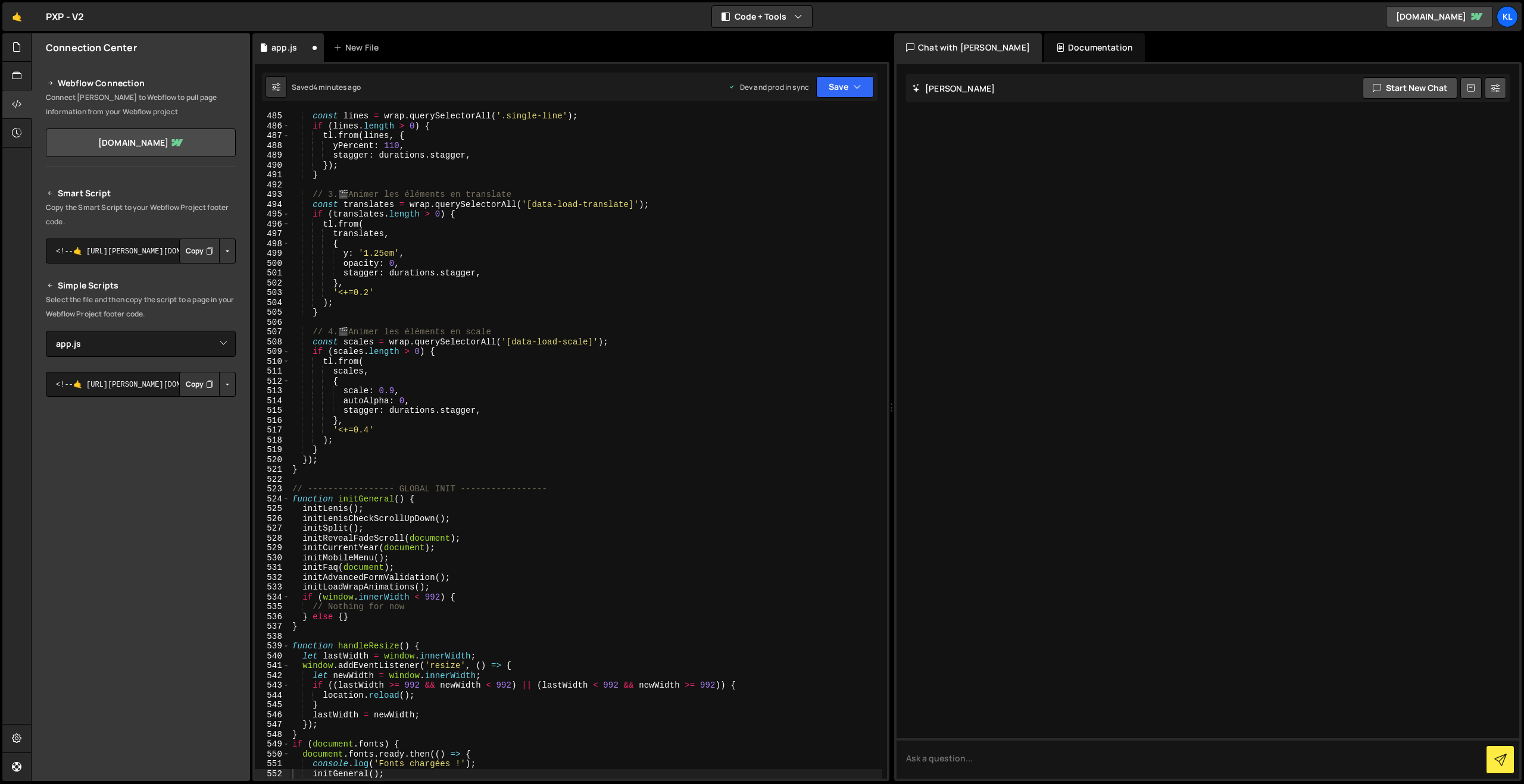
scroll to position [4751, 0]
click at [558, 280] on div "const lines = wrap . querySelectorAll ( '.single-line' ) ; if ( lines . length …" at bounding box center [586, 454] width 592 height 686
type textarea "}"
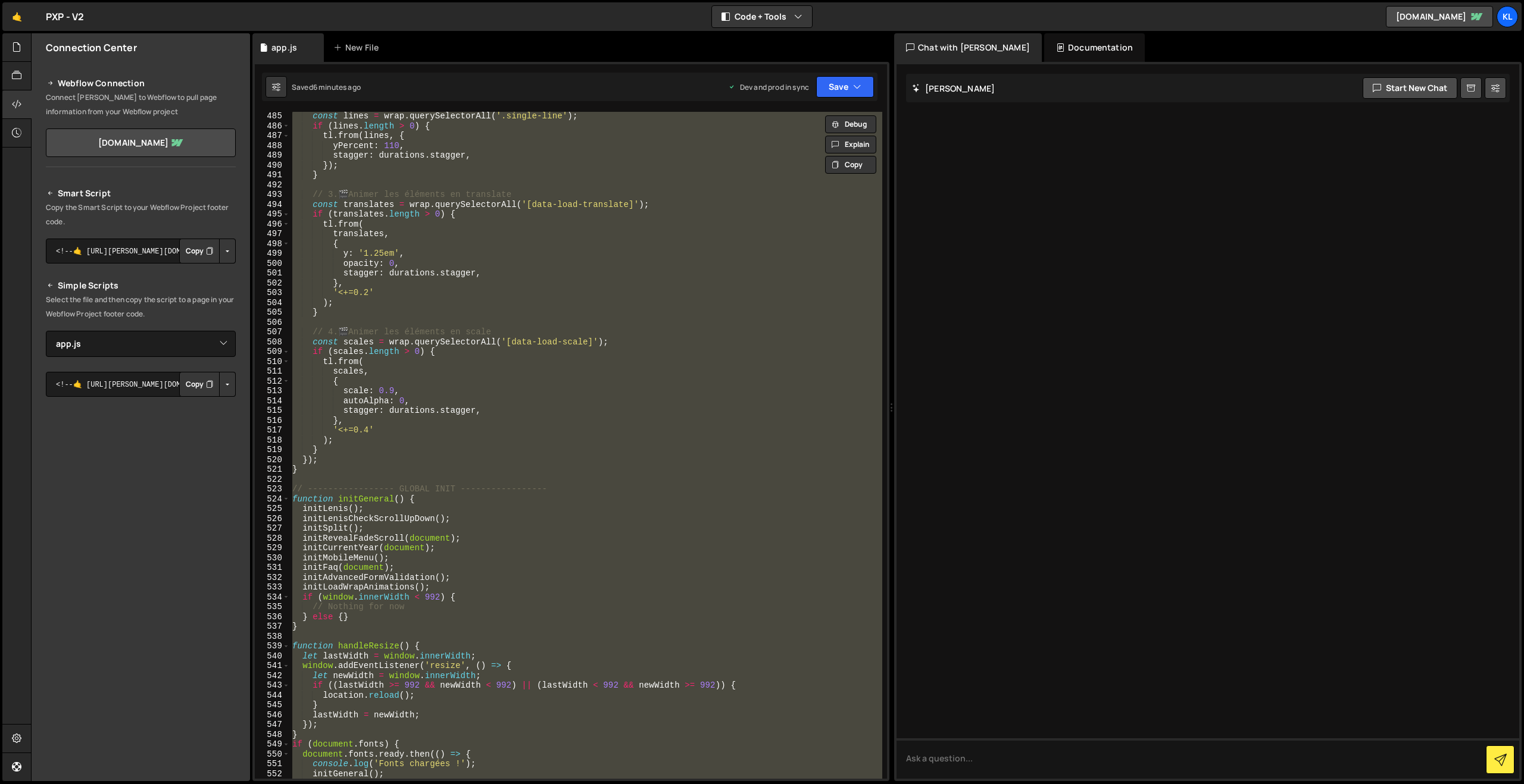
paste textarea
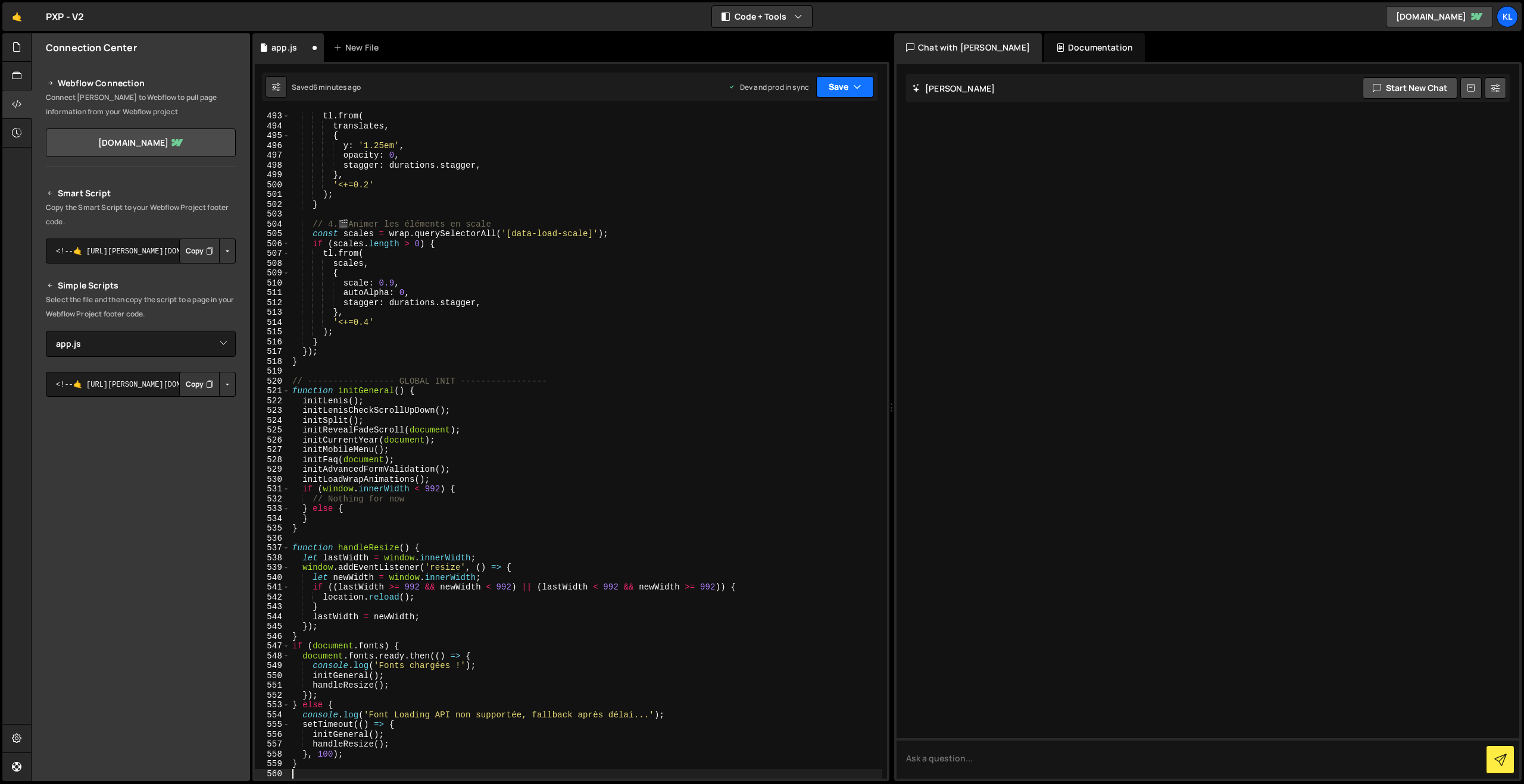
click at [830, 85] on button "Save" at bounding box center [845, 86] width 58 height 21
click at [780, 166] on div "6 minutes ago" at bounding box center [787, 167] width 46 height 10
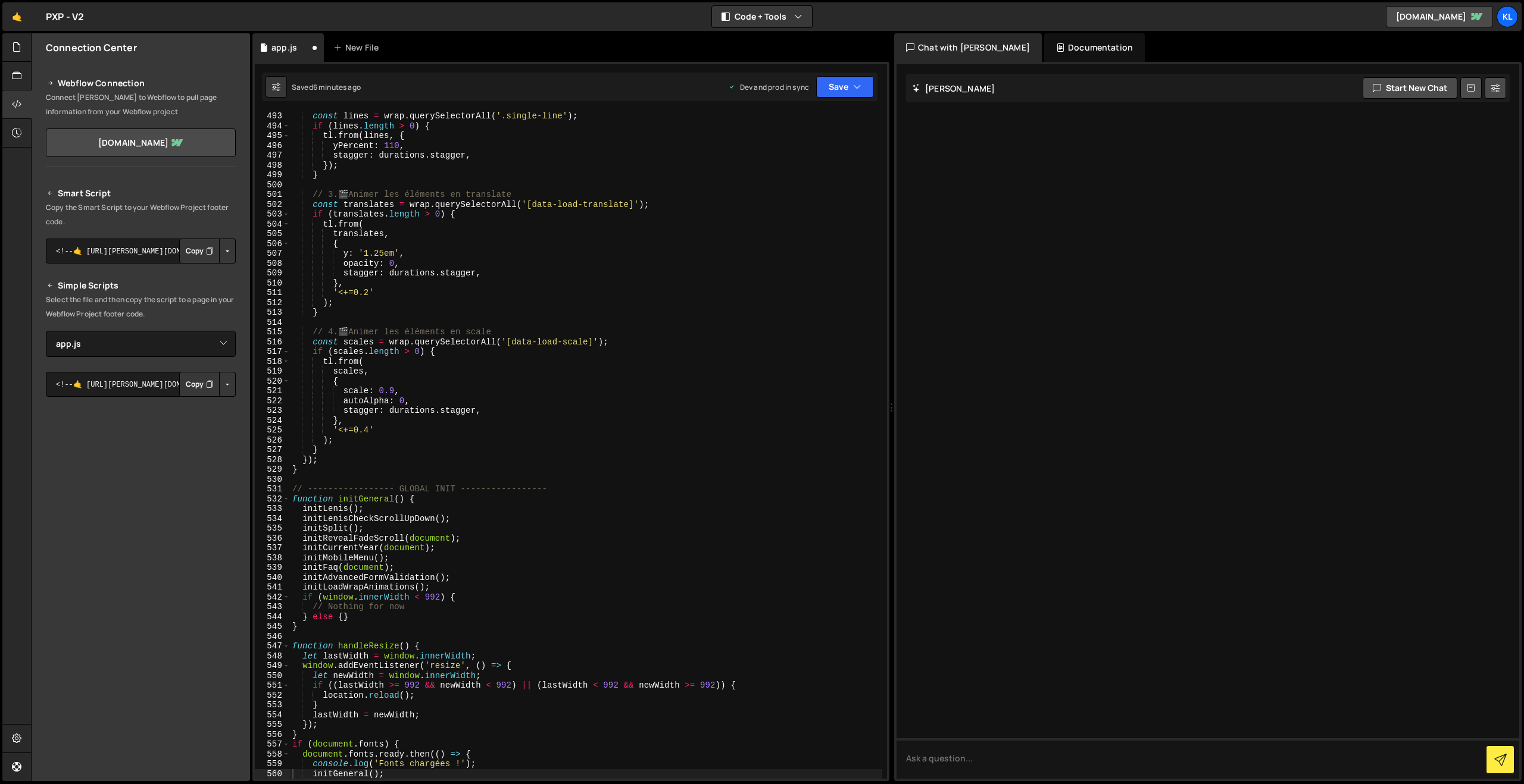
scroll to position [4830, 0]
click at [364, 171] on div "const lines = wrap . querySelectorAll ( '.single-line' ) ; if ( lines . length …" at bounding box center [586, 454] width 592 height 686
type textarea "}"
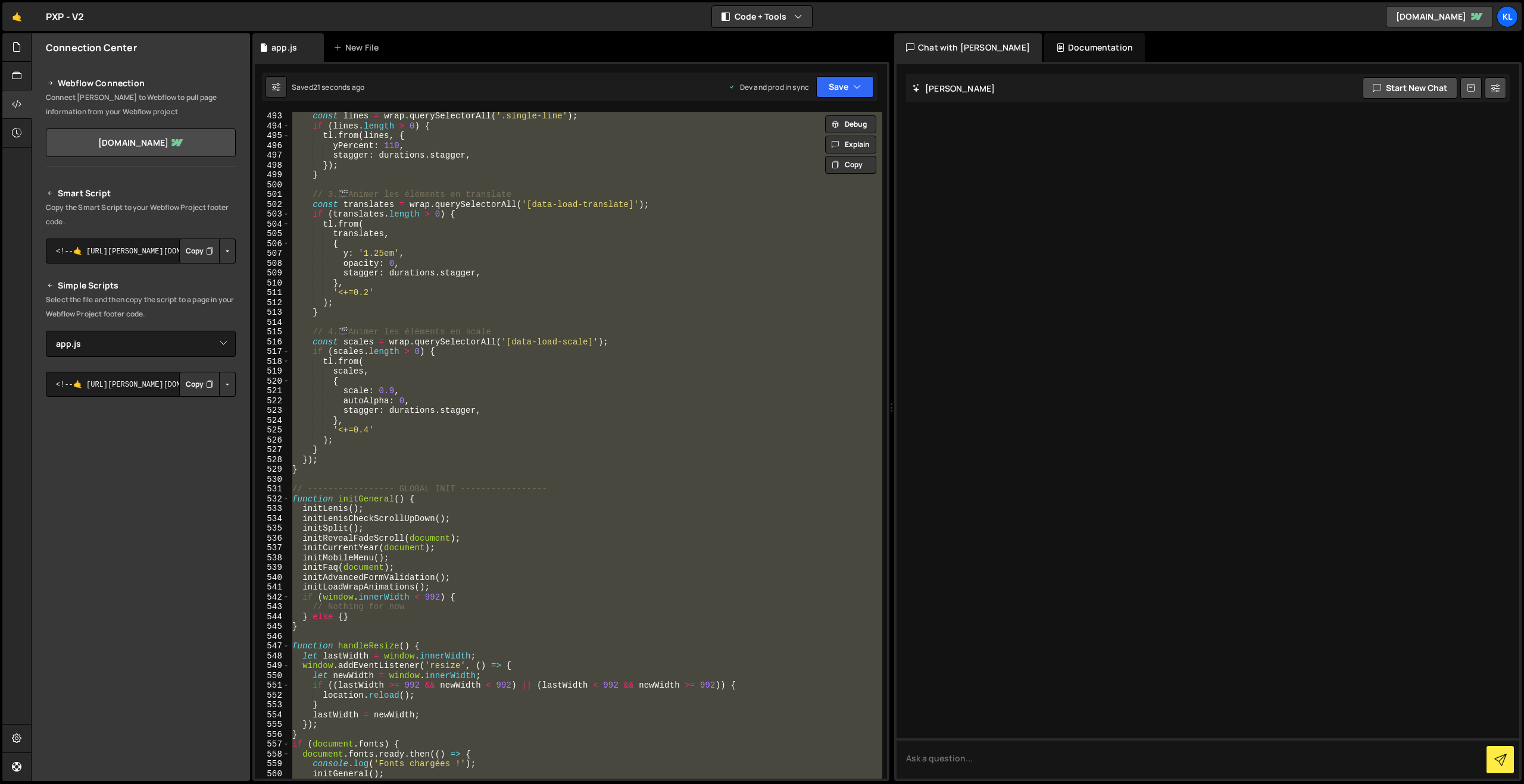
paste textarea
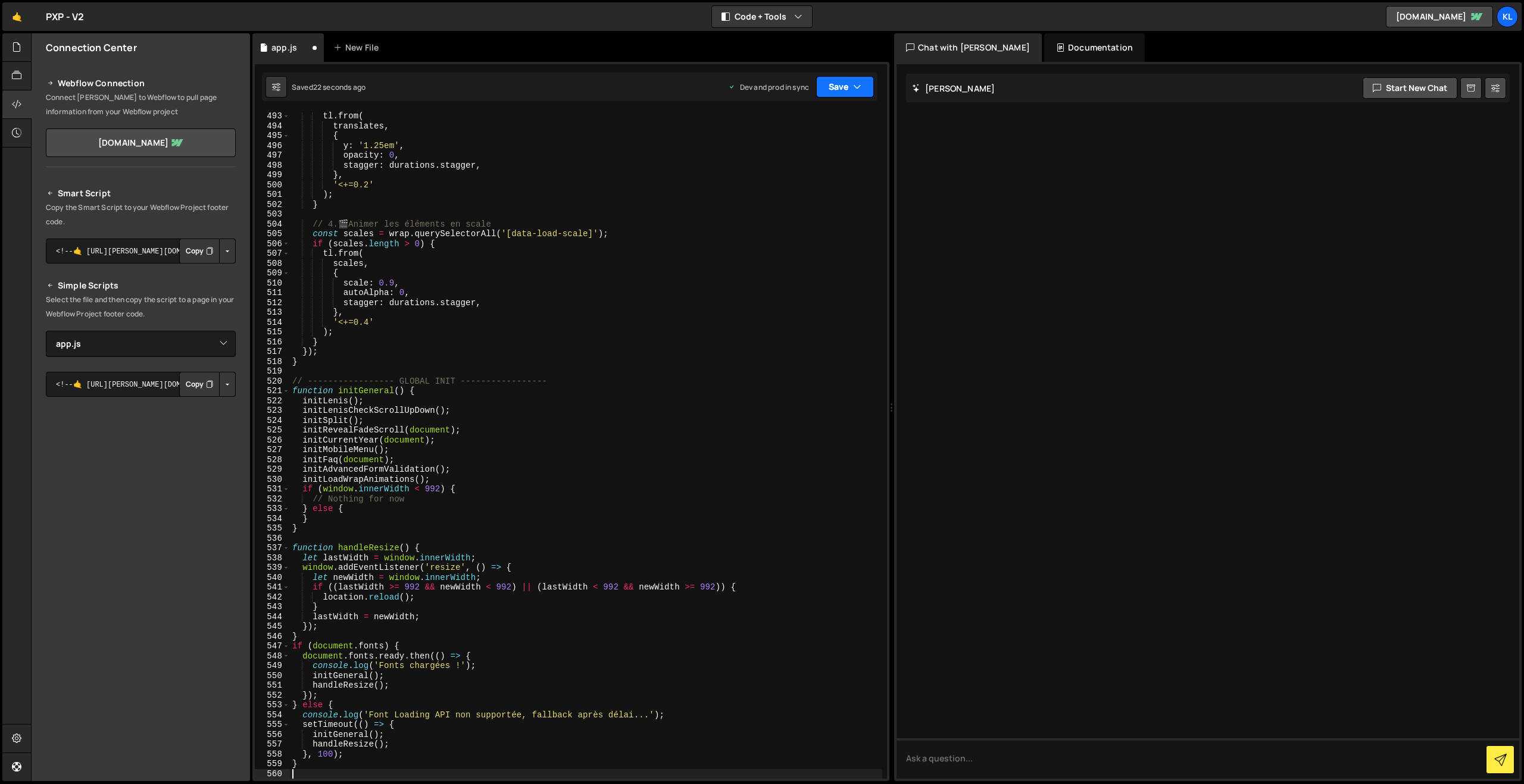
click at [855, 77] on button "Save" at bounding box center [845, 86] width 58 height 21
click at [765, 162] on div "Saved 20 seconds ago" at bounding box center [804, 168] width 124 height 14
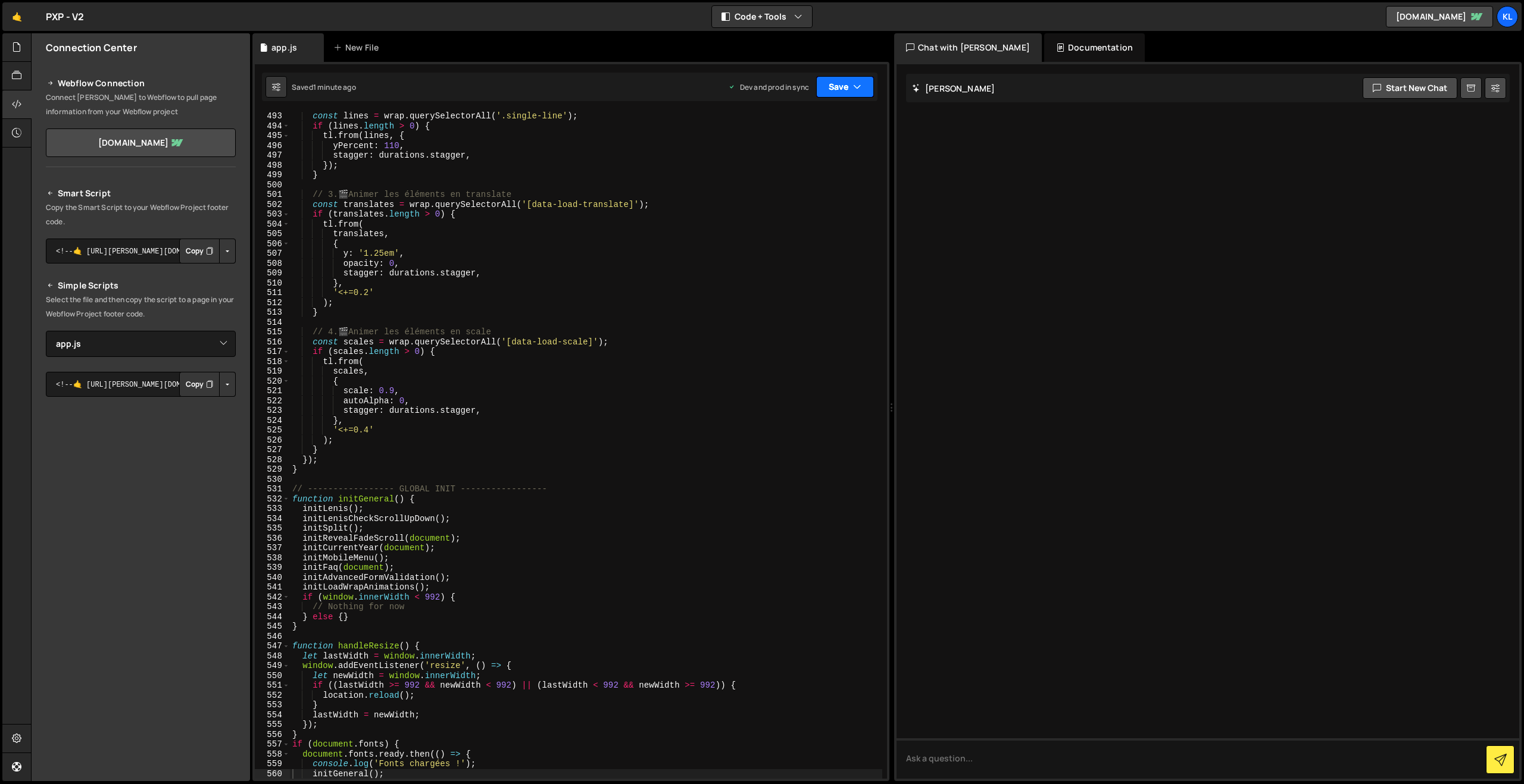
click at [844, 92] on button "Save" at bounding box center [845, 86] width 58 height 21
click at [803, 165] on div "1 minute ago" at bounding box center [784, 167] width 42 height 10
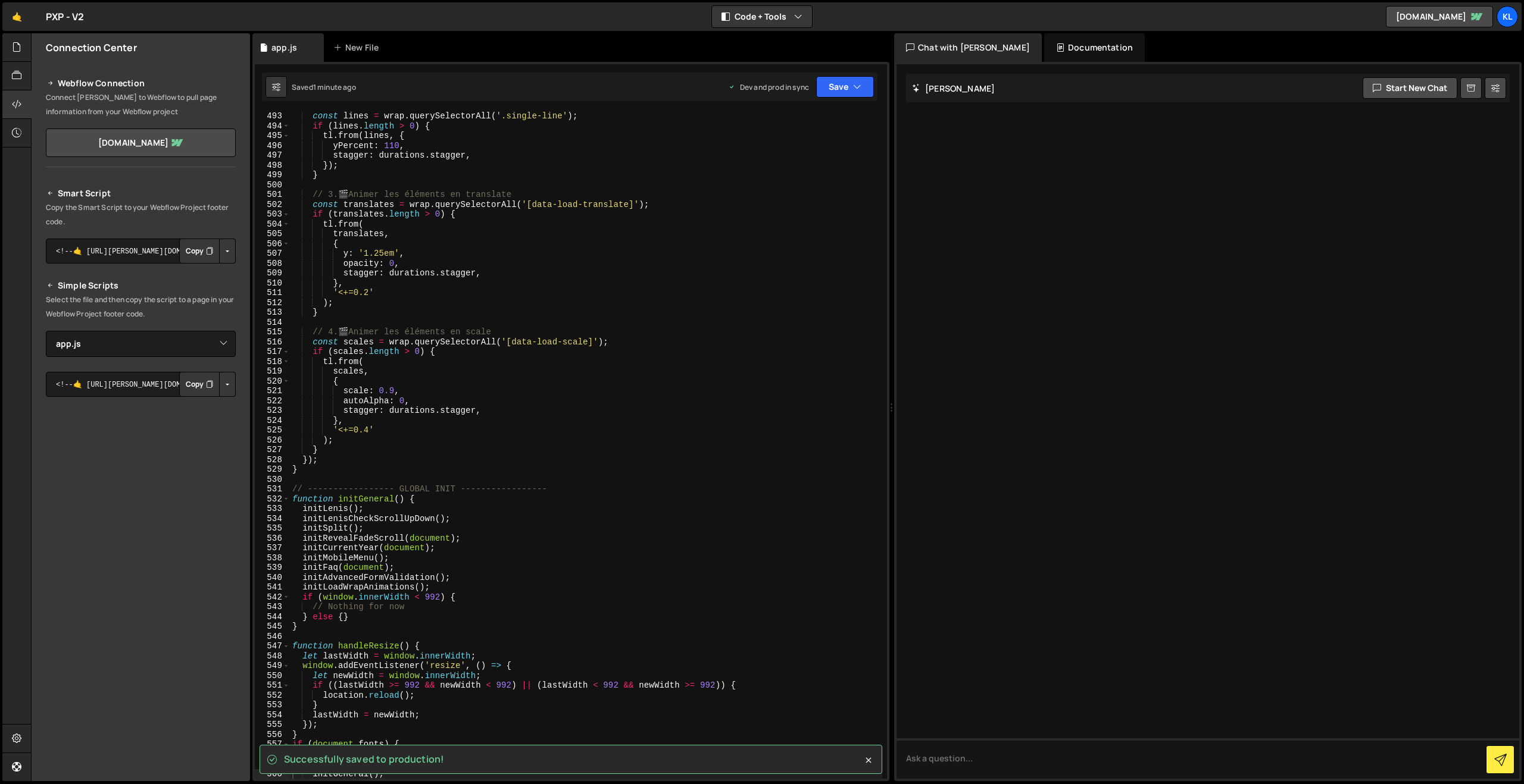
click at [611, 449] on div "const lines = wrap . querySelectorAll ( '.single-line' ) ; if ( lines . length …" at bounding box center [586, 454] width 592 height 686
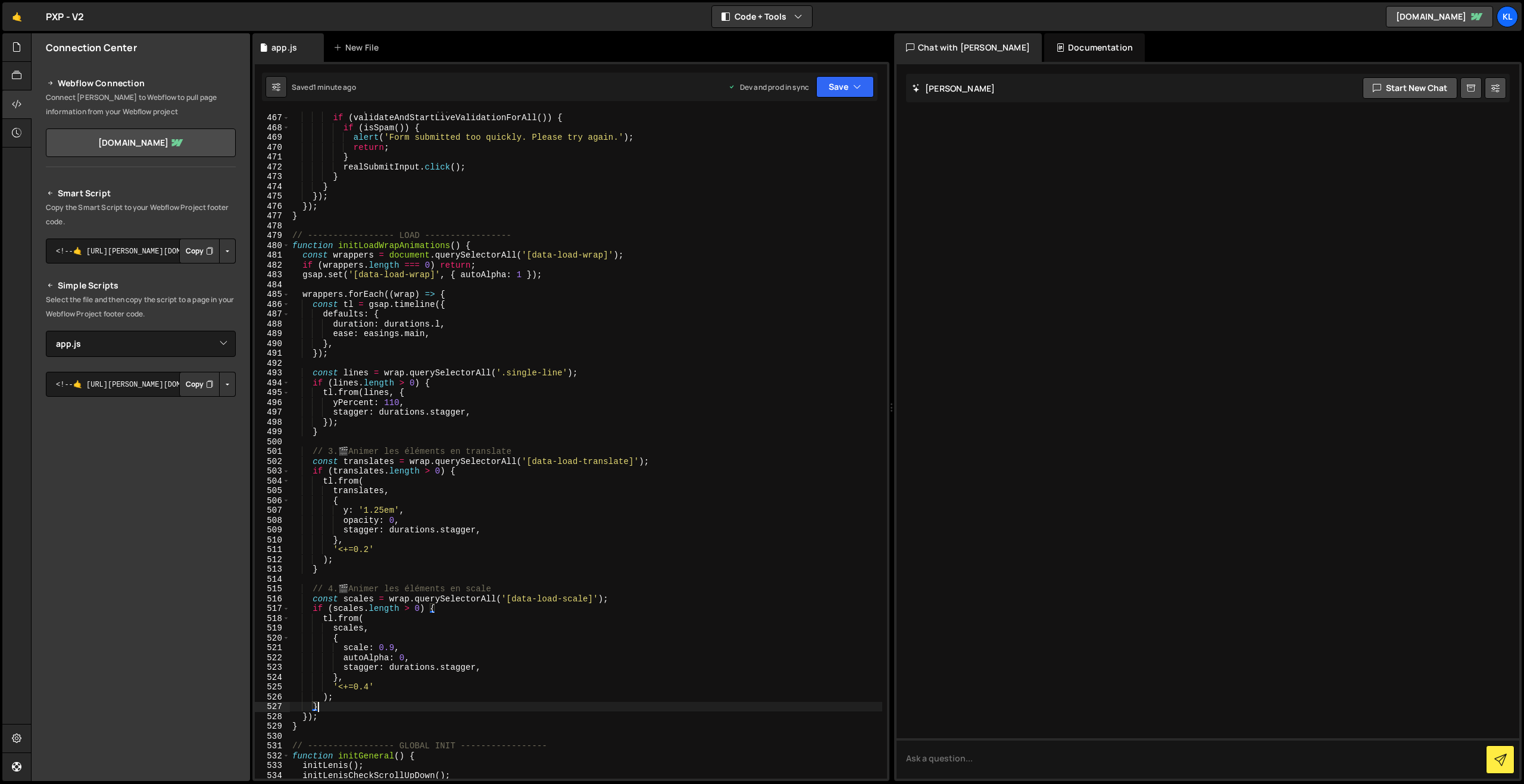
scroll to position [4573, 0]
type textarea "}"
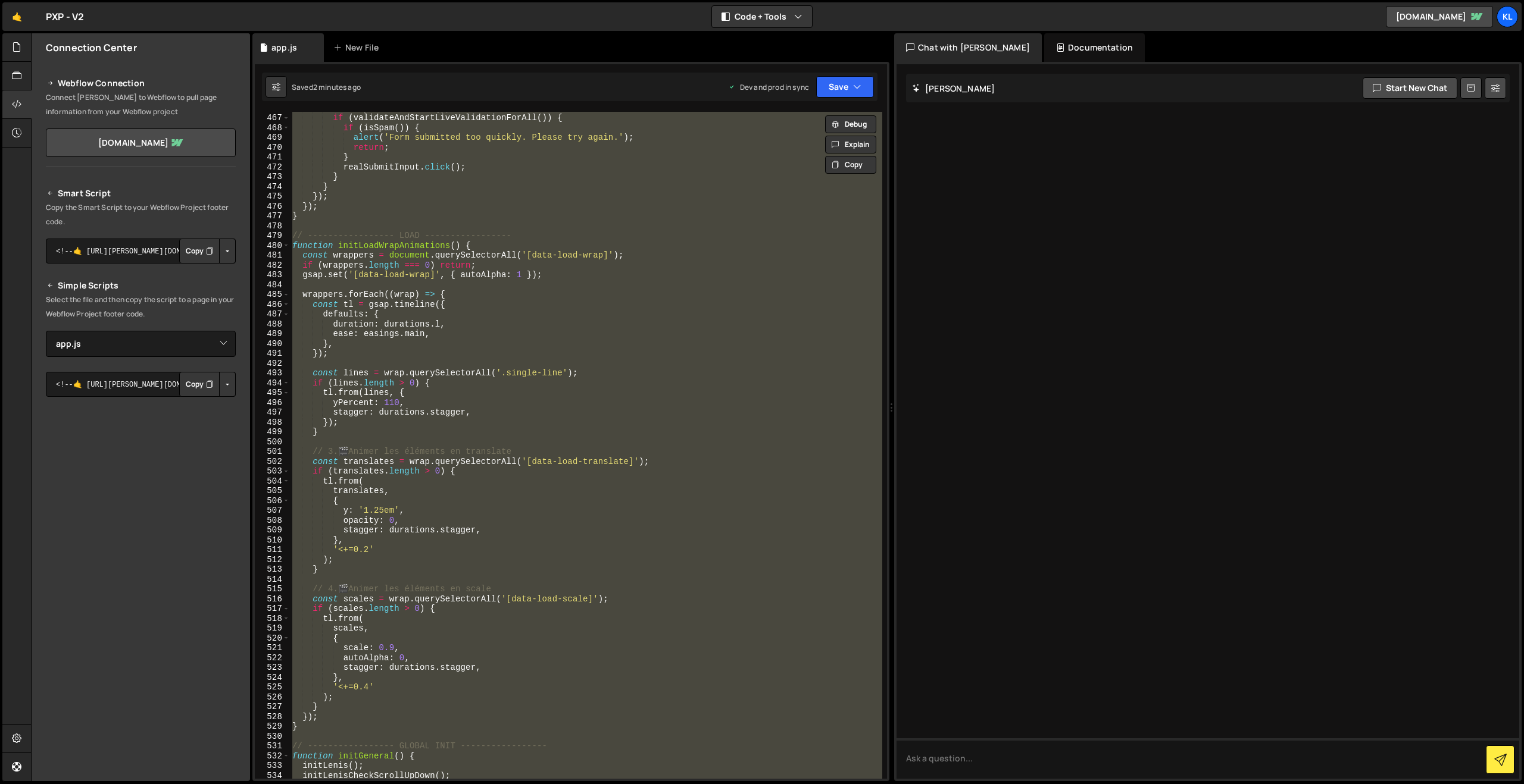
paste textarea
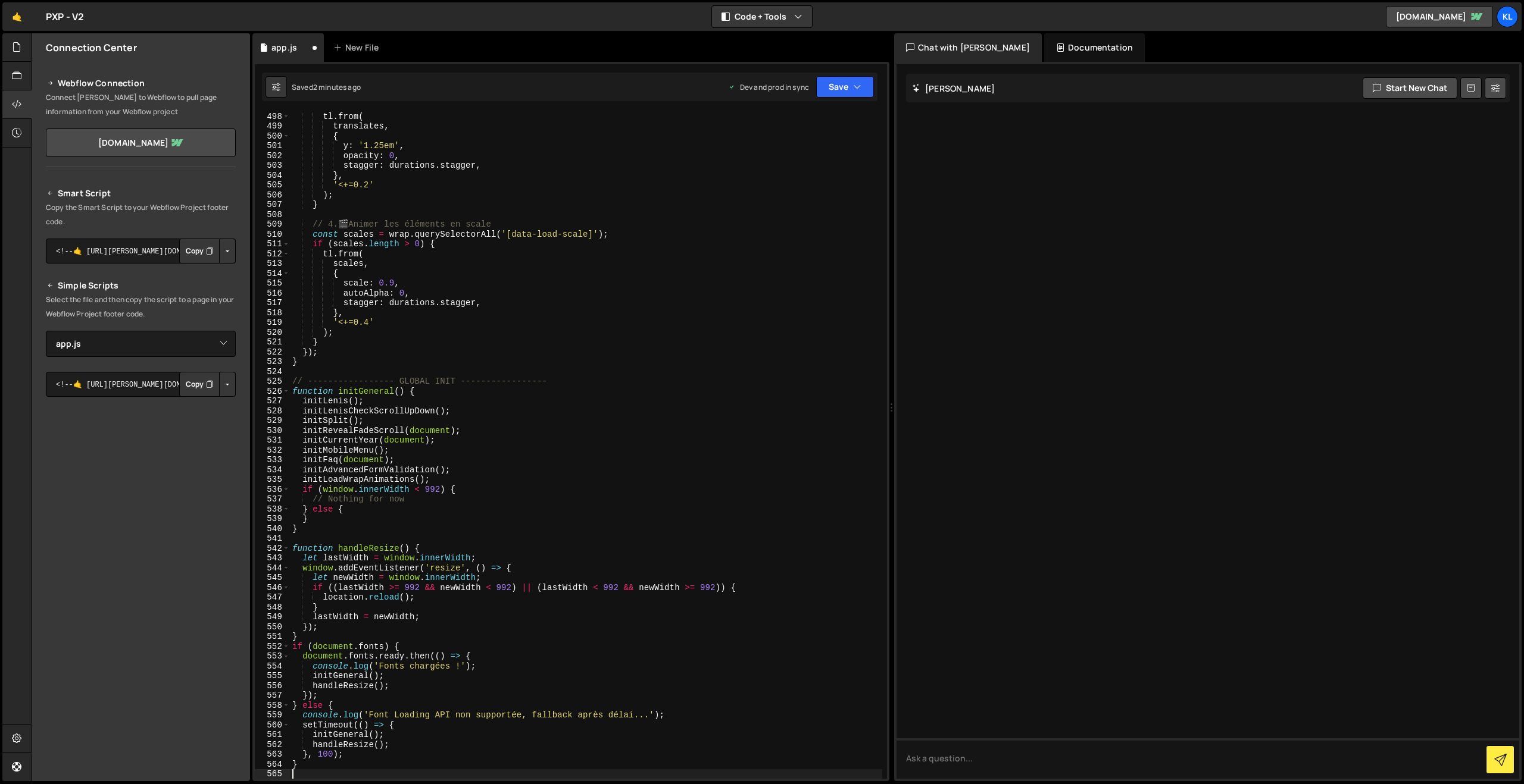
scroll to position [4898, 0]
click at [835, 89] on button "Save" at bounding box center [845, 86] width 58 height 21
click at [769, 162] on div "Saved 45 seconds ago" at bounding box center [804, 168] width 124 height 14
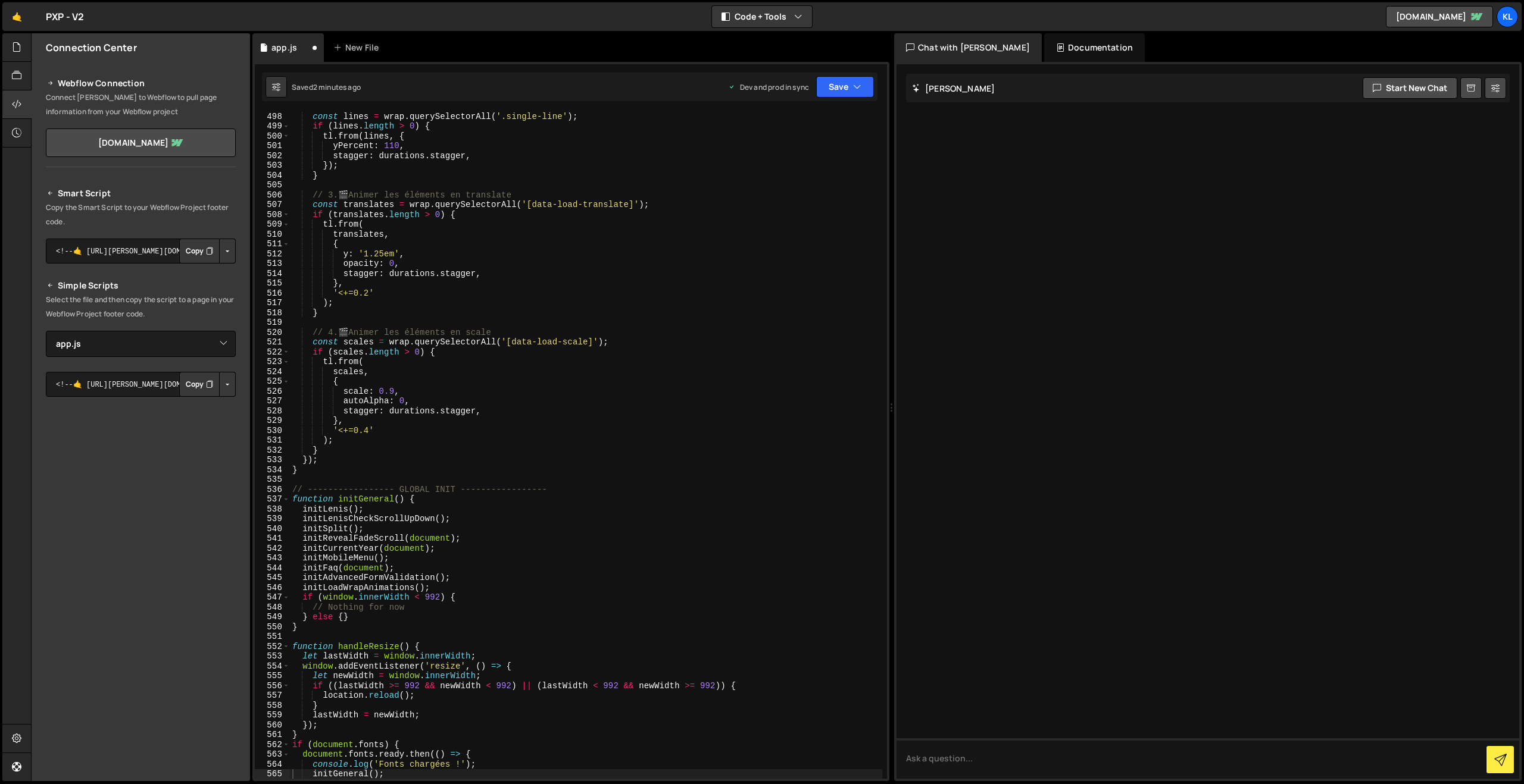
scroll to position [4878, 0]
click at [664, 437] on div "const lines = wrap . querySelectorAll ( '.single-line' ) ; if ( lines . length …" at bounding box center [586, 454] width 592 height 686
type textarea "}"
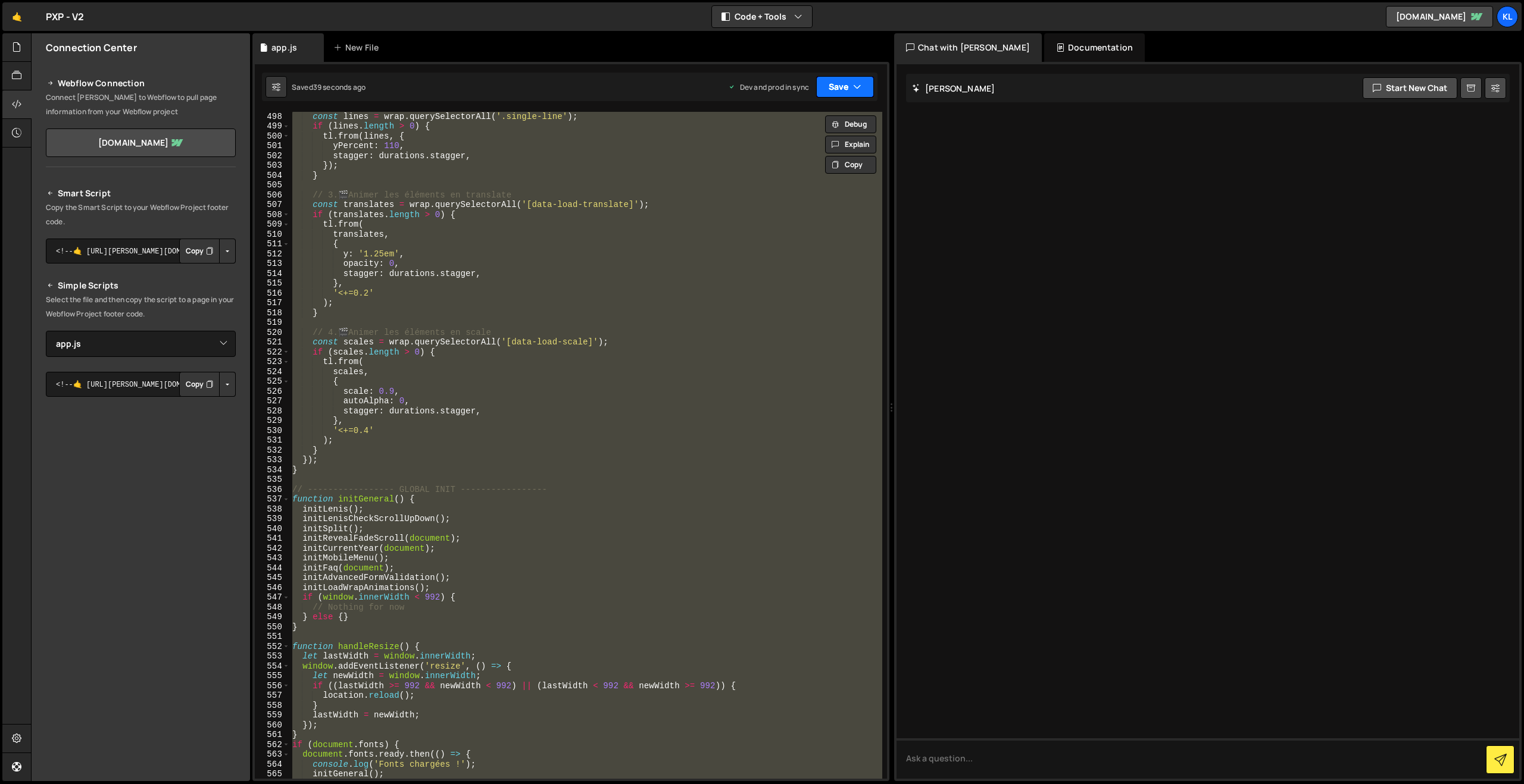
paste textarea
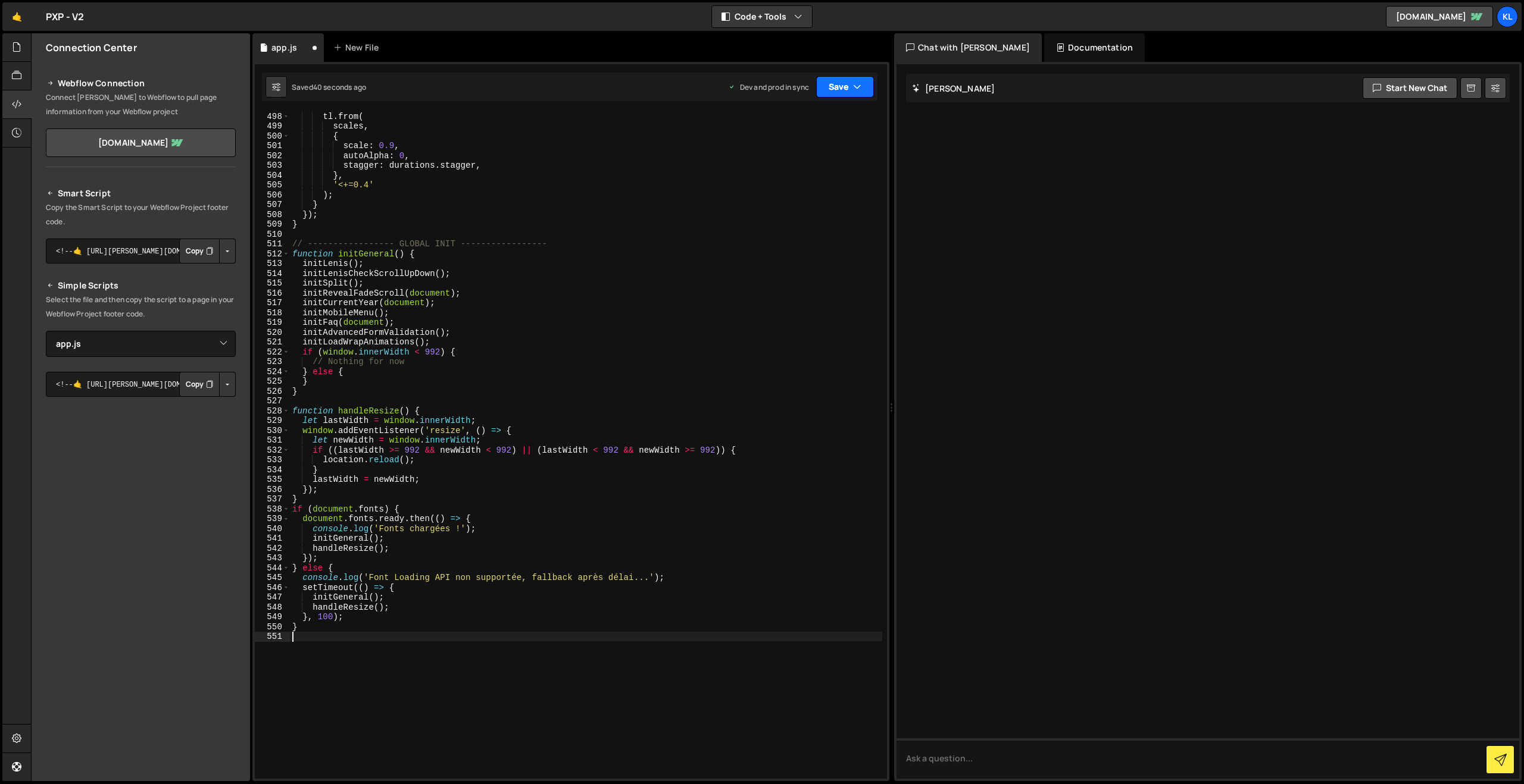
click at [833, 93] on button "Save" at bounding box center [845, 86] width 58 height 21
click at [761, 162] on div "Saved 38 seconds ago" at bounding box center [804, 168] width 124 height 14
